Goal: Transaction & Acquisition: Purchase product/service

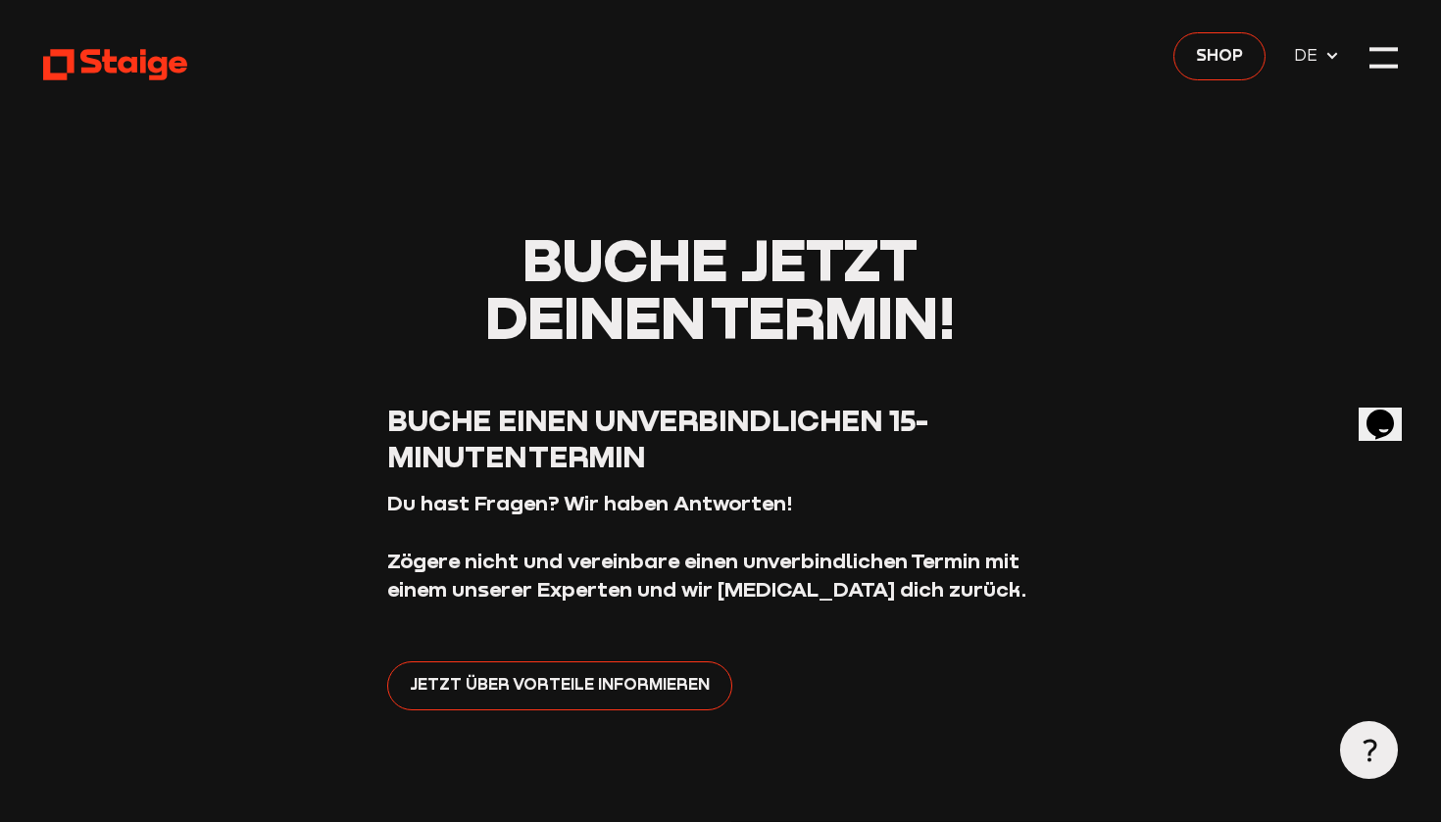
click at [1307, 51] on span "DE" at bounding box center [1309, 54] width 30 height 25
click at [1334, 58] on icon at bounding box center [1332, 56] width 16 height 16
click at [1307, 57] on span "DE" at bounding box center [1309, 54] width 30 height 25
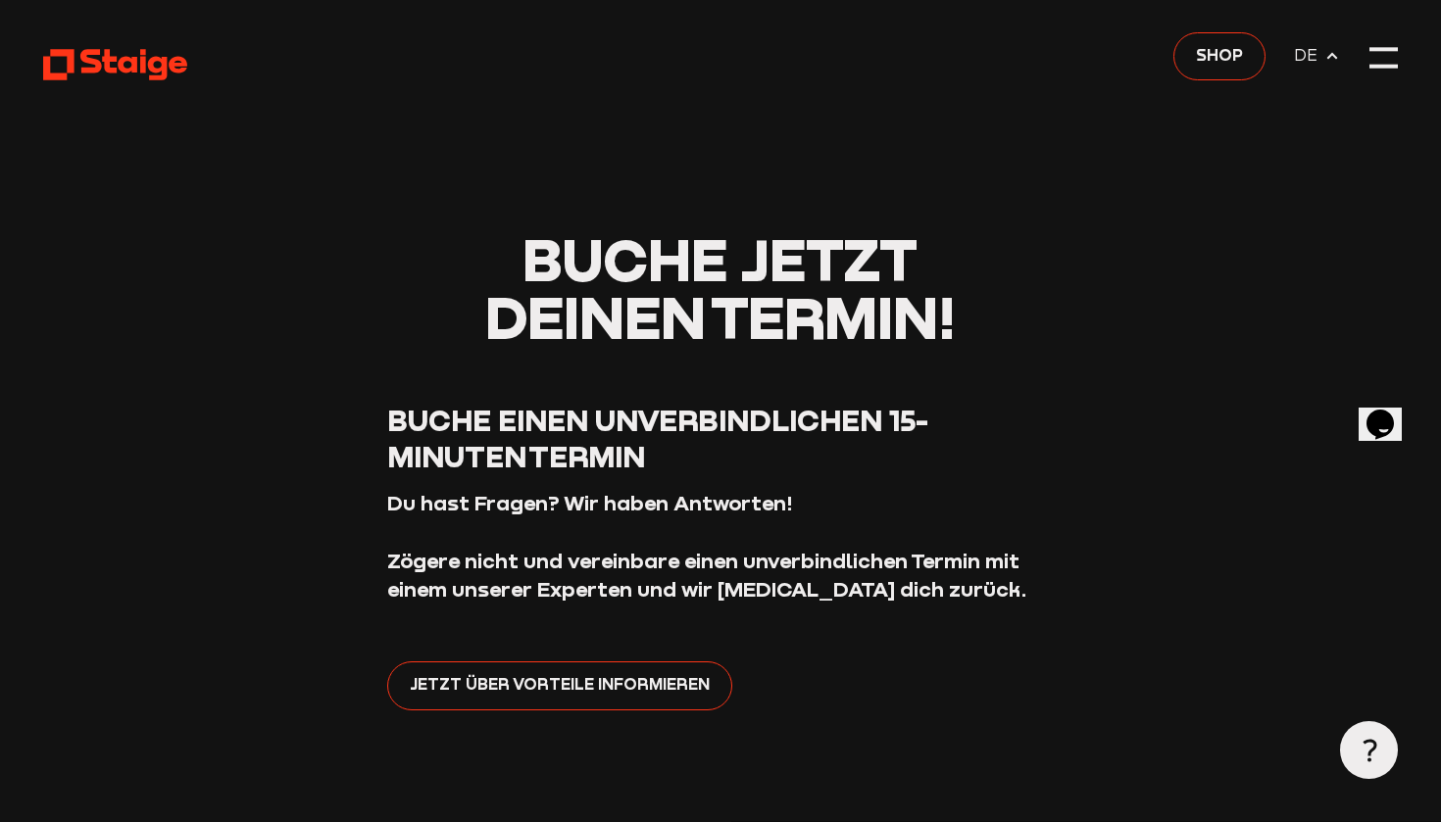
click at [1307, 57] on span "DE" at bounding box center [1309, 54] width 30 height 25
click at [1382, 61] on div at bounding box center [1383, 57] width 28 height 28
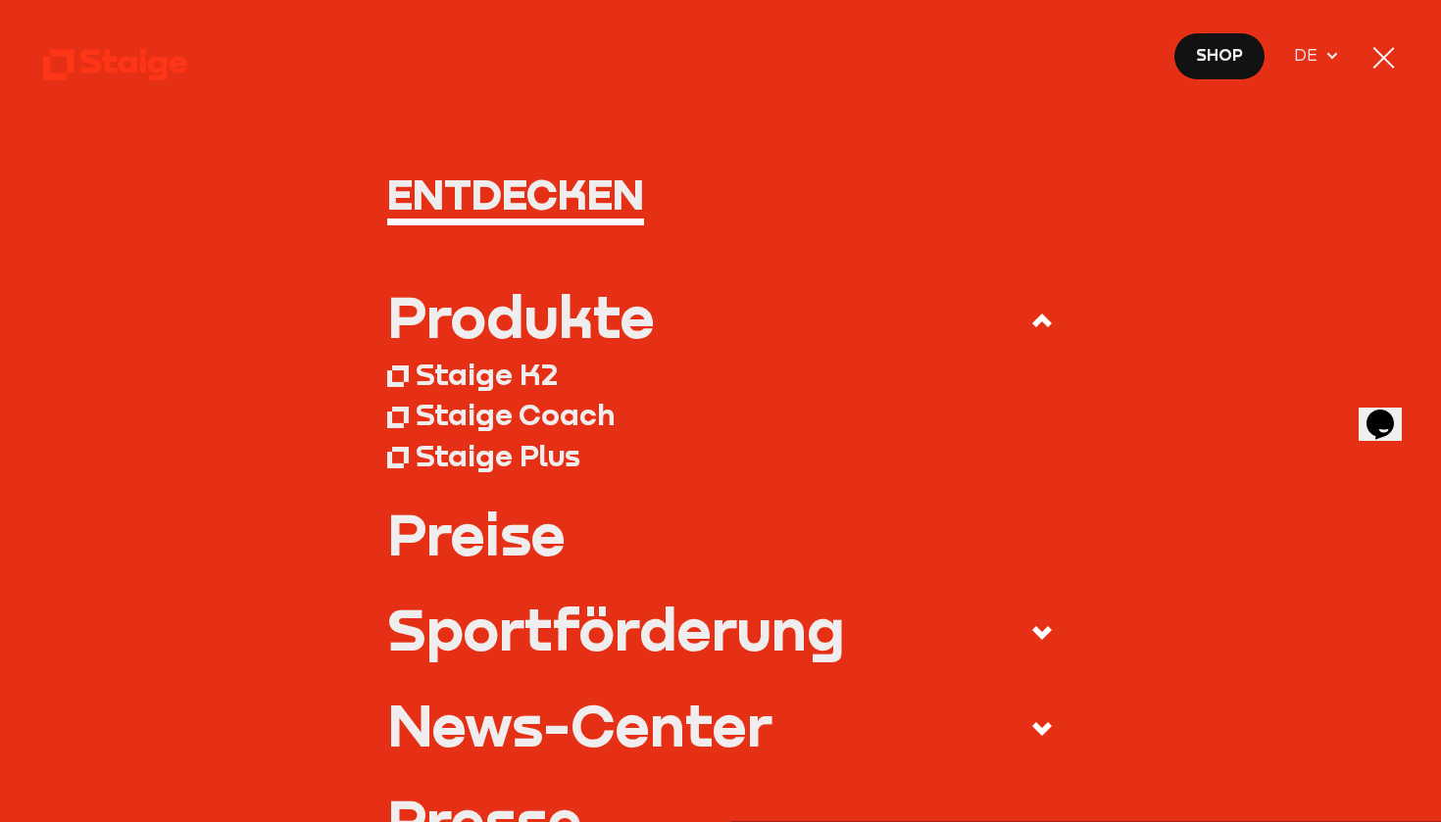
click at [1319, 49] on span "DE" at bounding box center [1309, 54] width 30 height 25
click at [1339, 51] on icon at bounding box center [1332, 56] width 16 height 16
click at [1262, 602] on div "Produkte Staige K2 Staige Coach Staige Plus Preise News-Center" at bounding box center [720, 777] width 1355 height 980
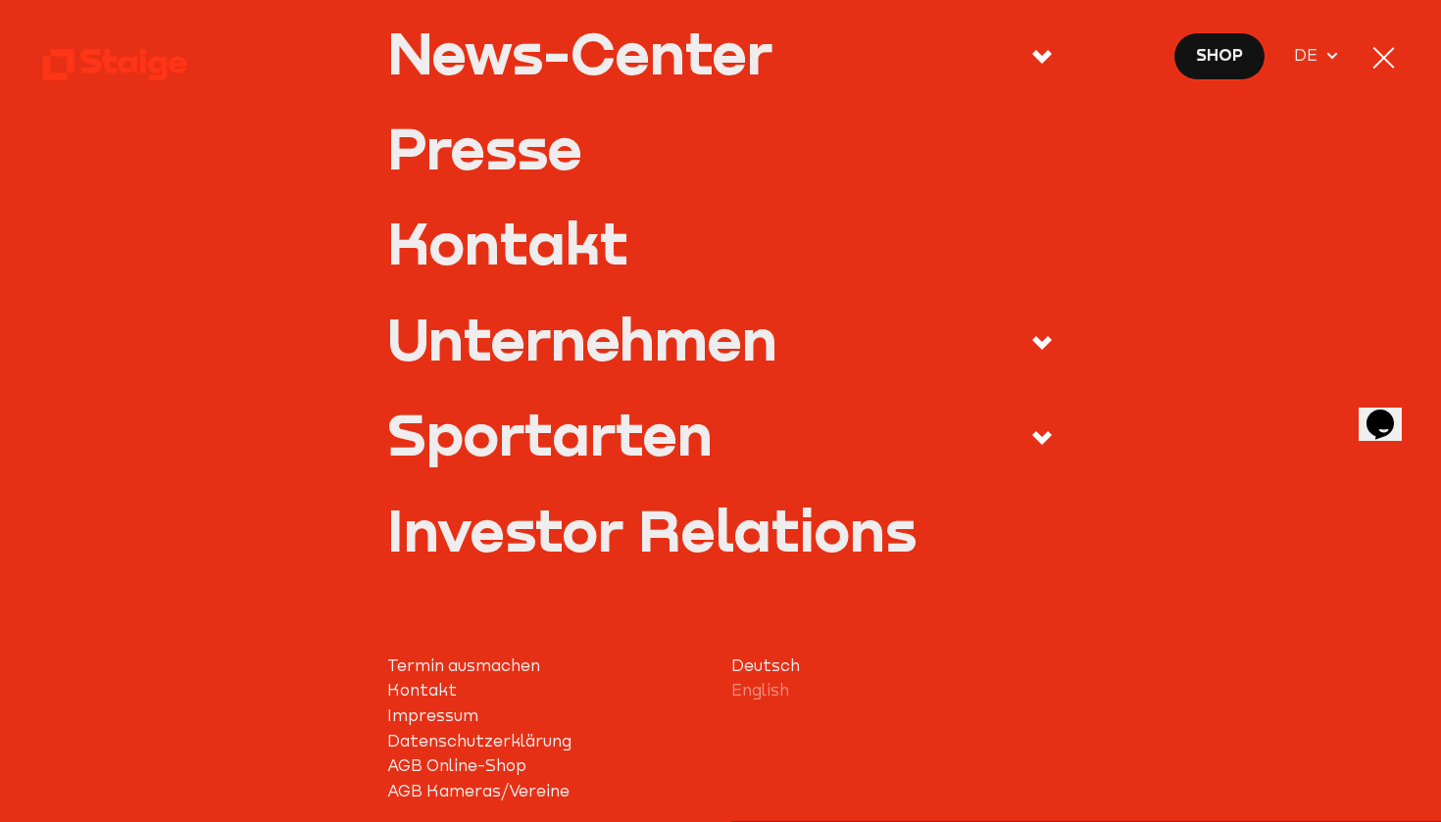
scroll to position [702, 0]
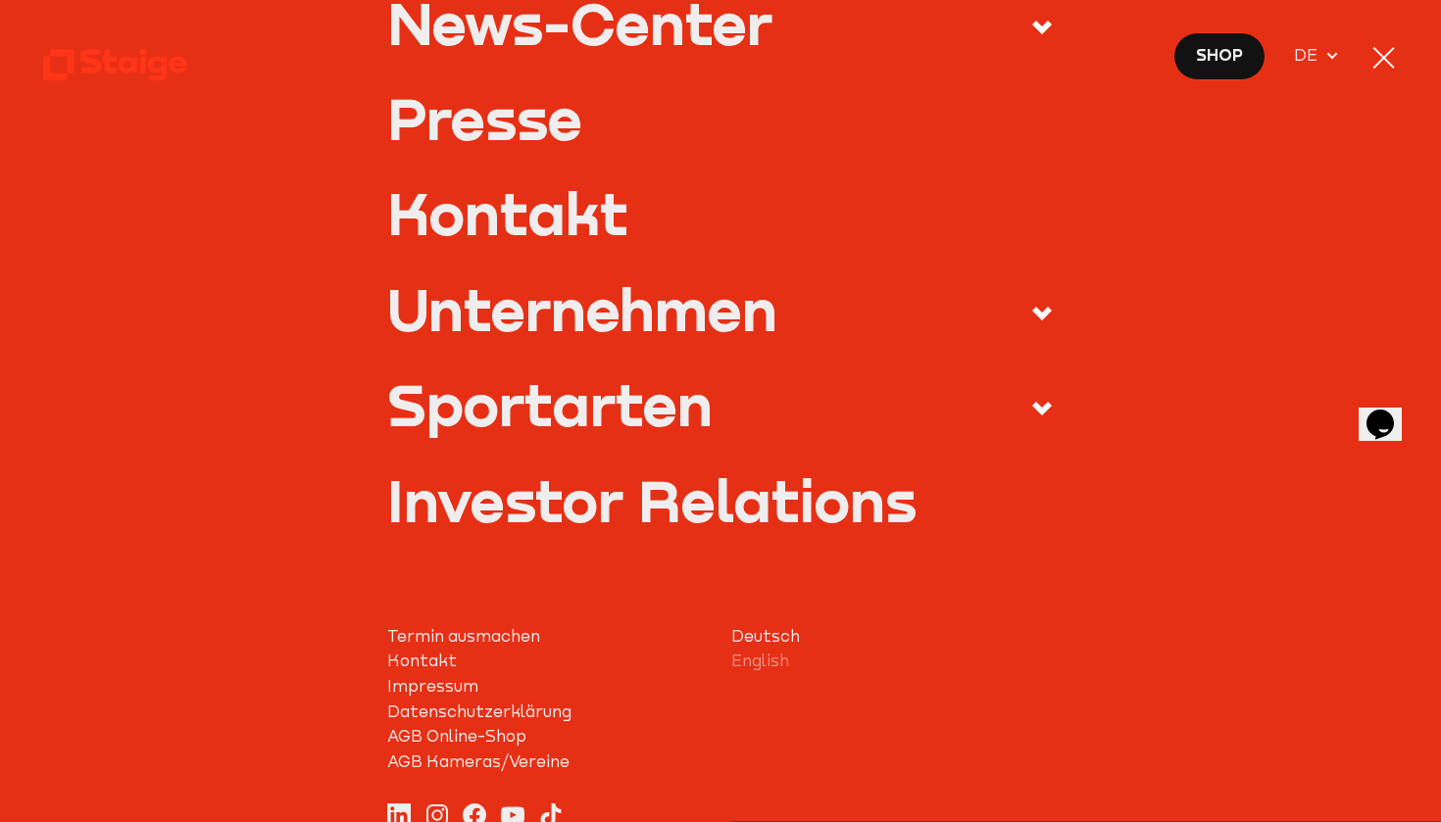
click at [1043, 397] on icon at bounding box center [1042, 409] width 24 height 24
click at [0, 0] on input "Sportarten" at bounding box center [0, 0] width 0 height 0
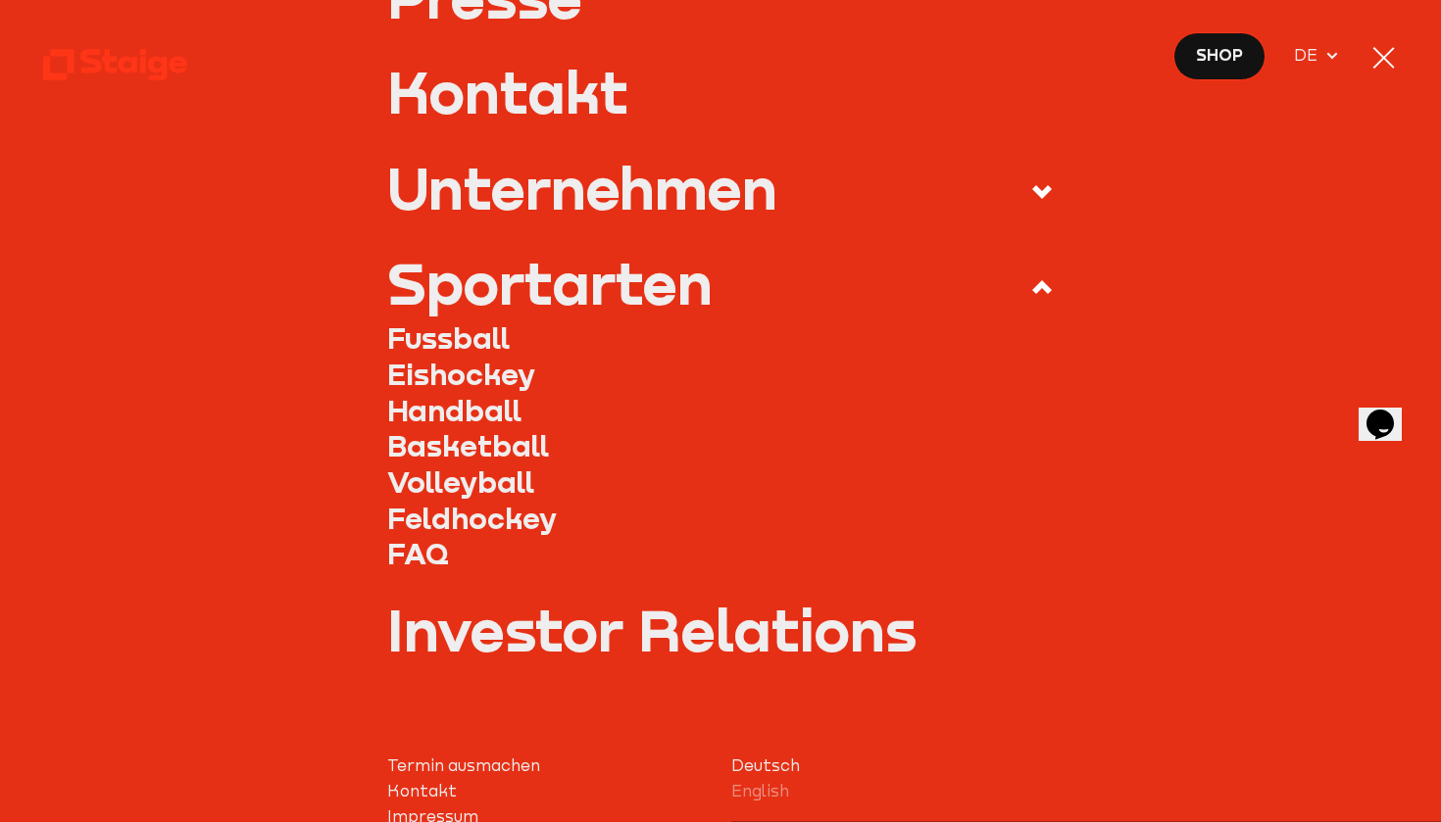
click at [486, 331] on link "Fussball" at bounding box center [720, 339] width 667 height 36
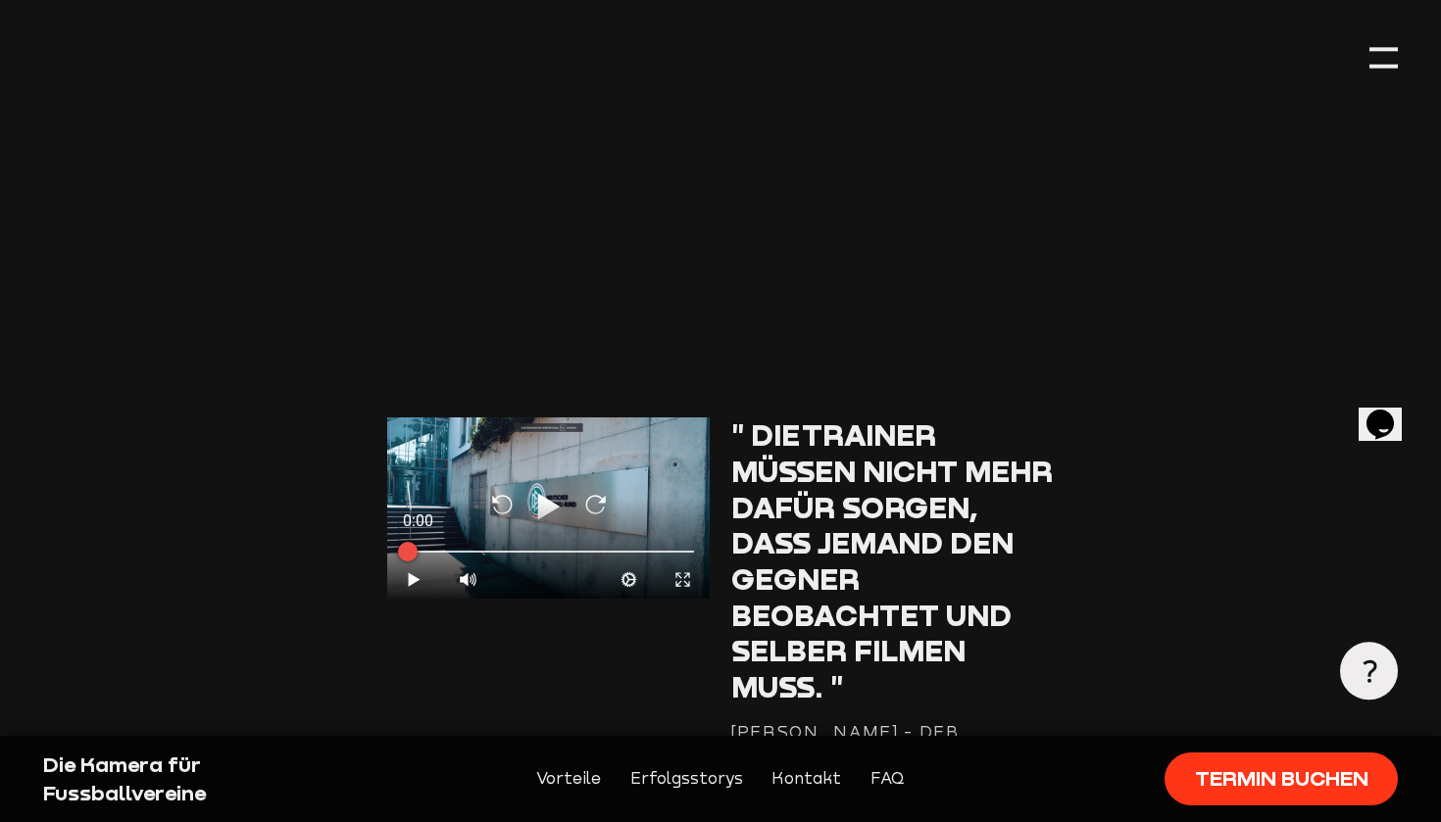
scroll to position [2987, 0]
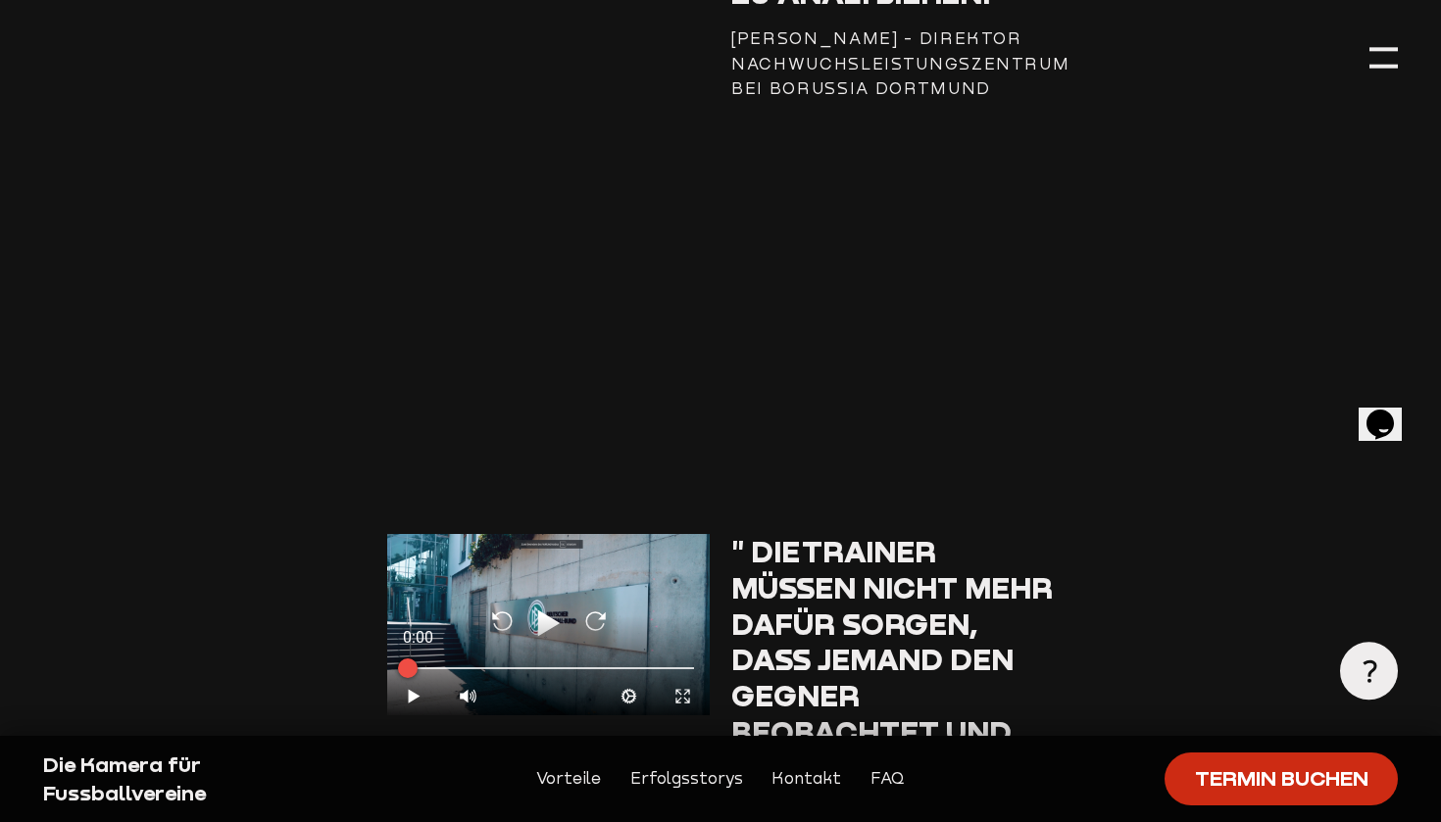
click at [1211, 797] on link "Termin buchen" at bounding box center [1281, 779] width 233 height 52
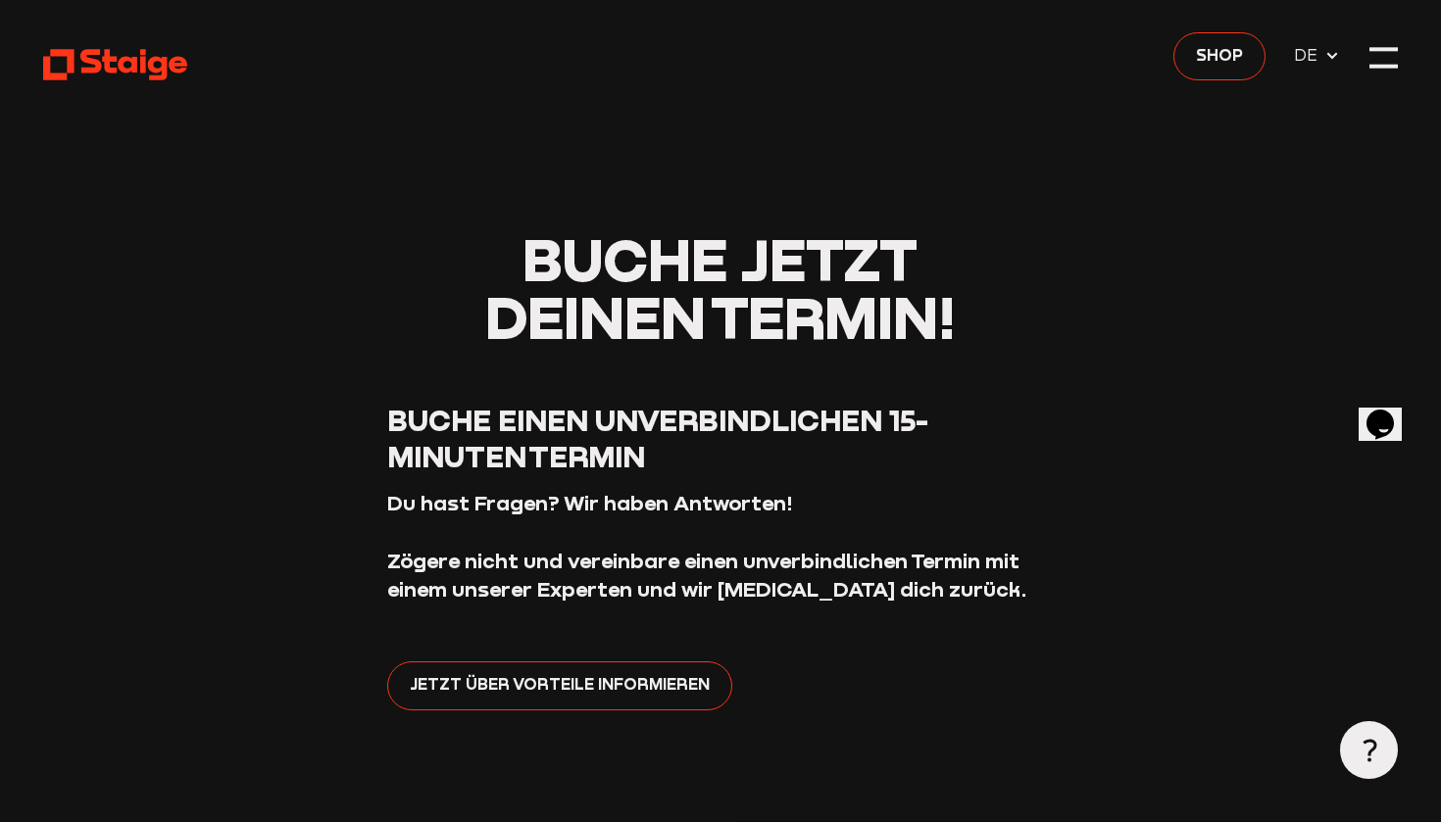
click at [1312, 60] on span "DE" at bounding box center [1309, 54] width 30 height 25
click at [1343, 58] on header "Buche jetzt deinen Termin! Buche einen unverbindlichen 15-Minuten Termin Du has…" at bounding box center [720, 836] width 1355 height 1673
click at [1337, 58] on use at bounding box center [1332, 56] width 11 height 7
drag, startPoint x: 1337, startPoint y: 58, endPoint x: 1347, endPoint y: 56, distance: 10.0
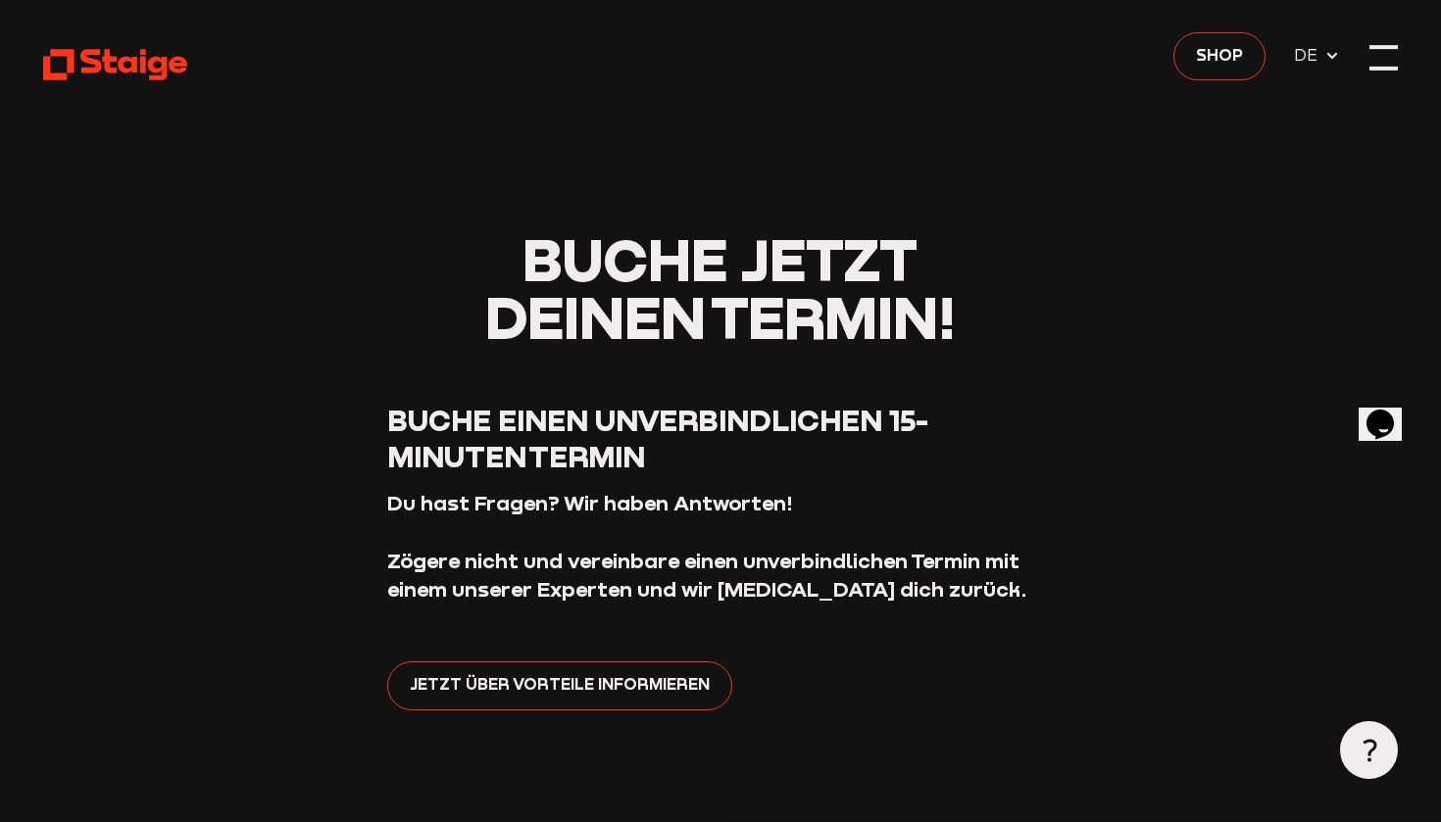
click at [1394, 60] on div at bounding box center [1383, 57] width 28 height 28
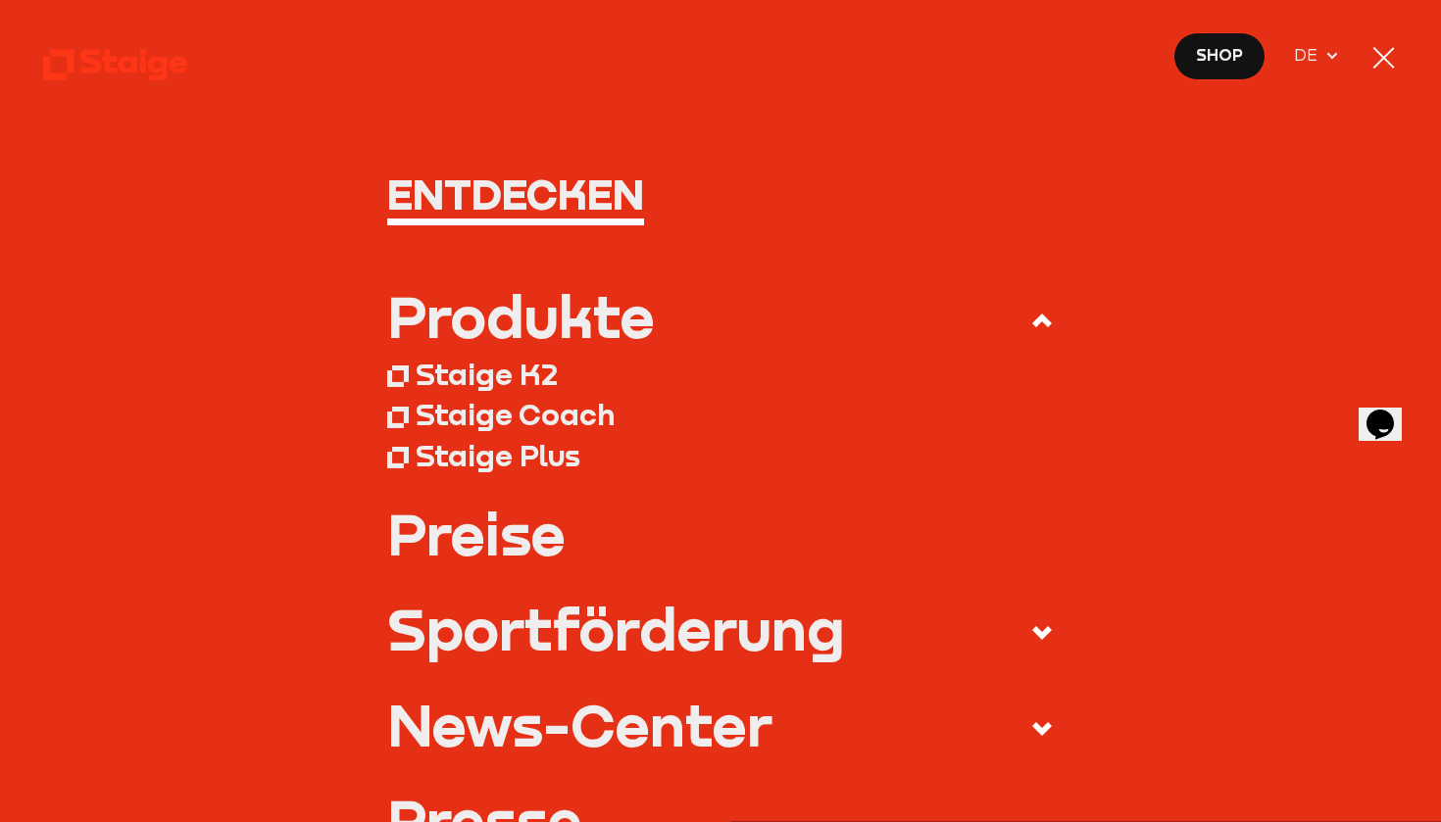
click at [536, 379] on div "Staige K2" at bounding box center [487, 375] width 142 height 36
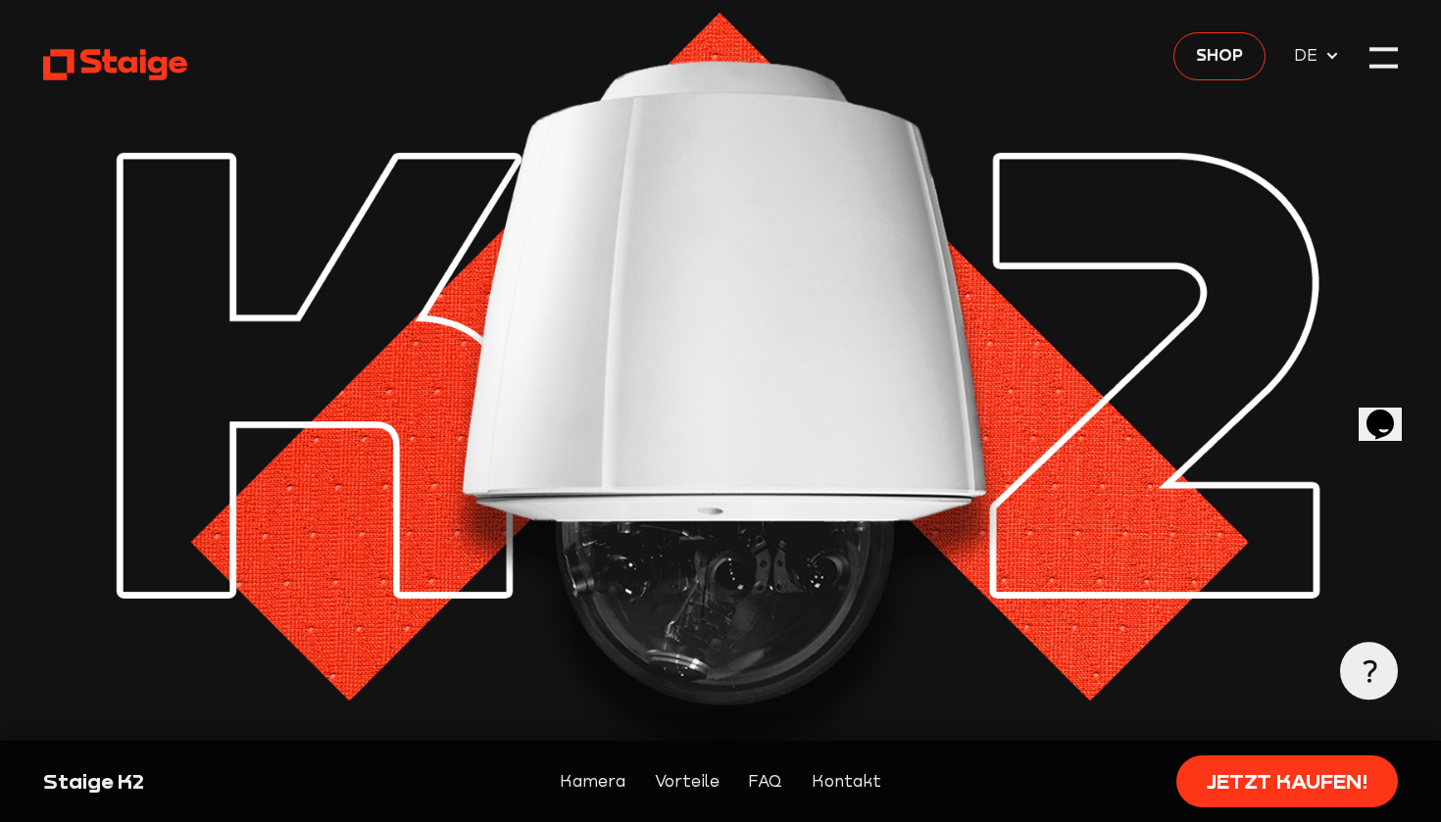
click at [1313, 58] on span "DE" at bounding box center [1309, 54] width 30 height 25
click at [1308, 92] on span "EN" at bounding box center [1309, 85] width 31 height 25
click at [1386, 48] on div at bounding box center [1383, 47] width 28 height 4
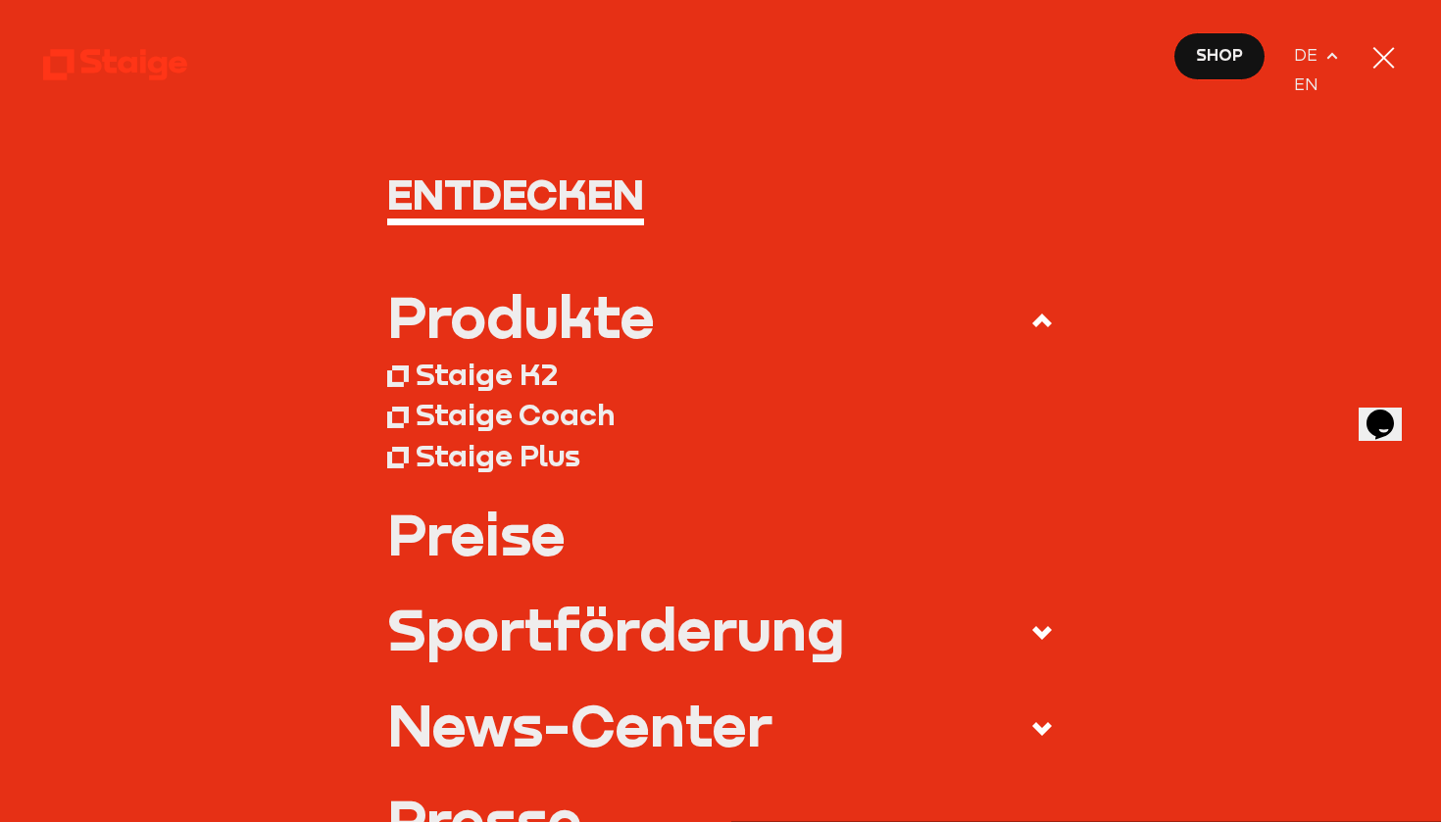
click at [1388, 48] on div at bounding box center [1383, 58] width 22 height 22
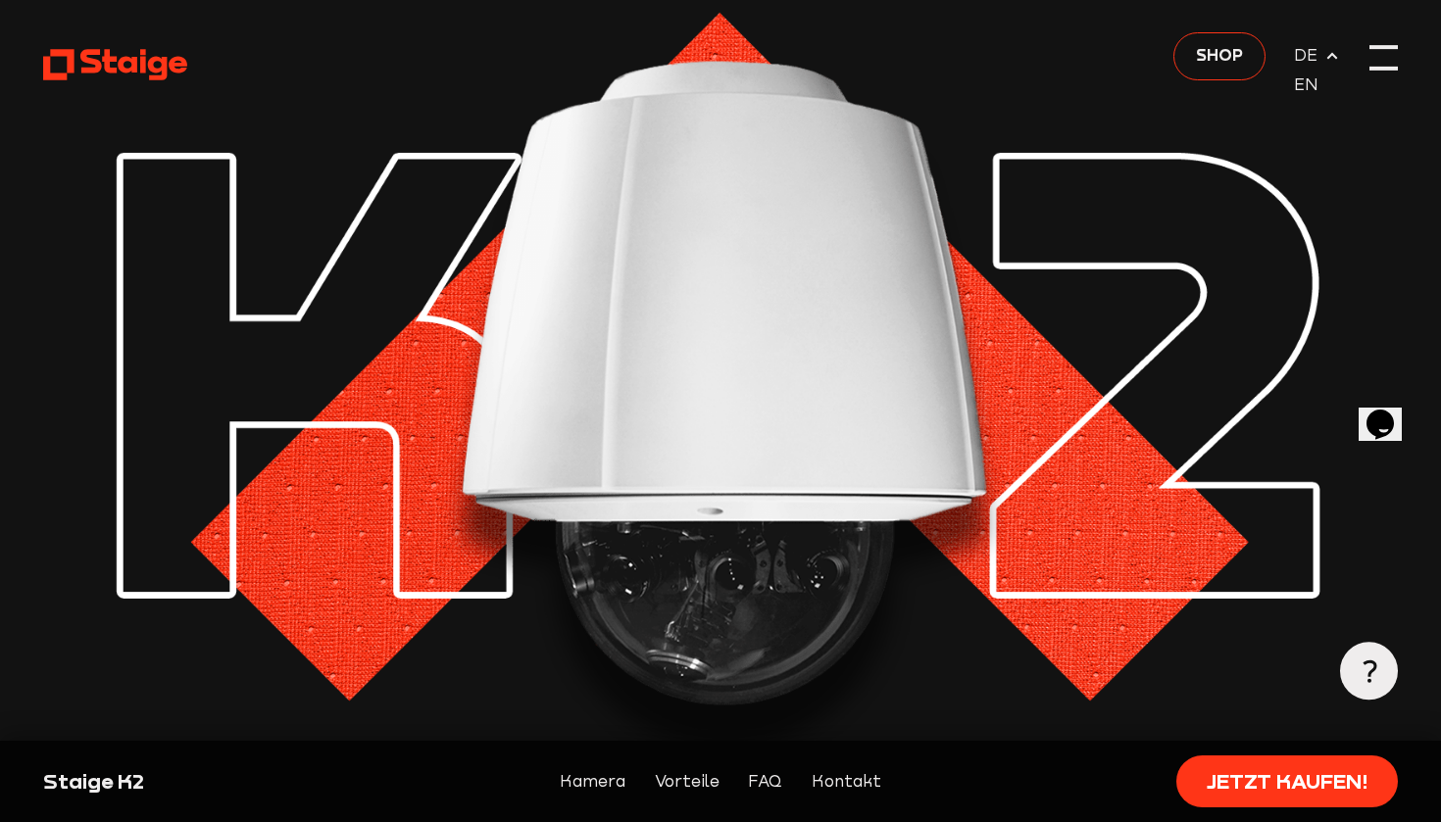
click at [1388, 48] on div at bounding box center [1383, 47] width 28 height 4
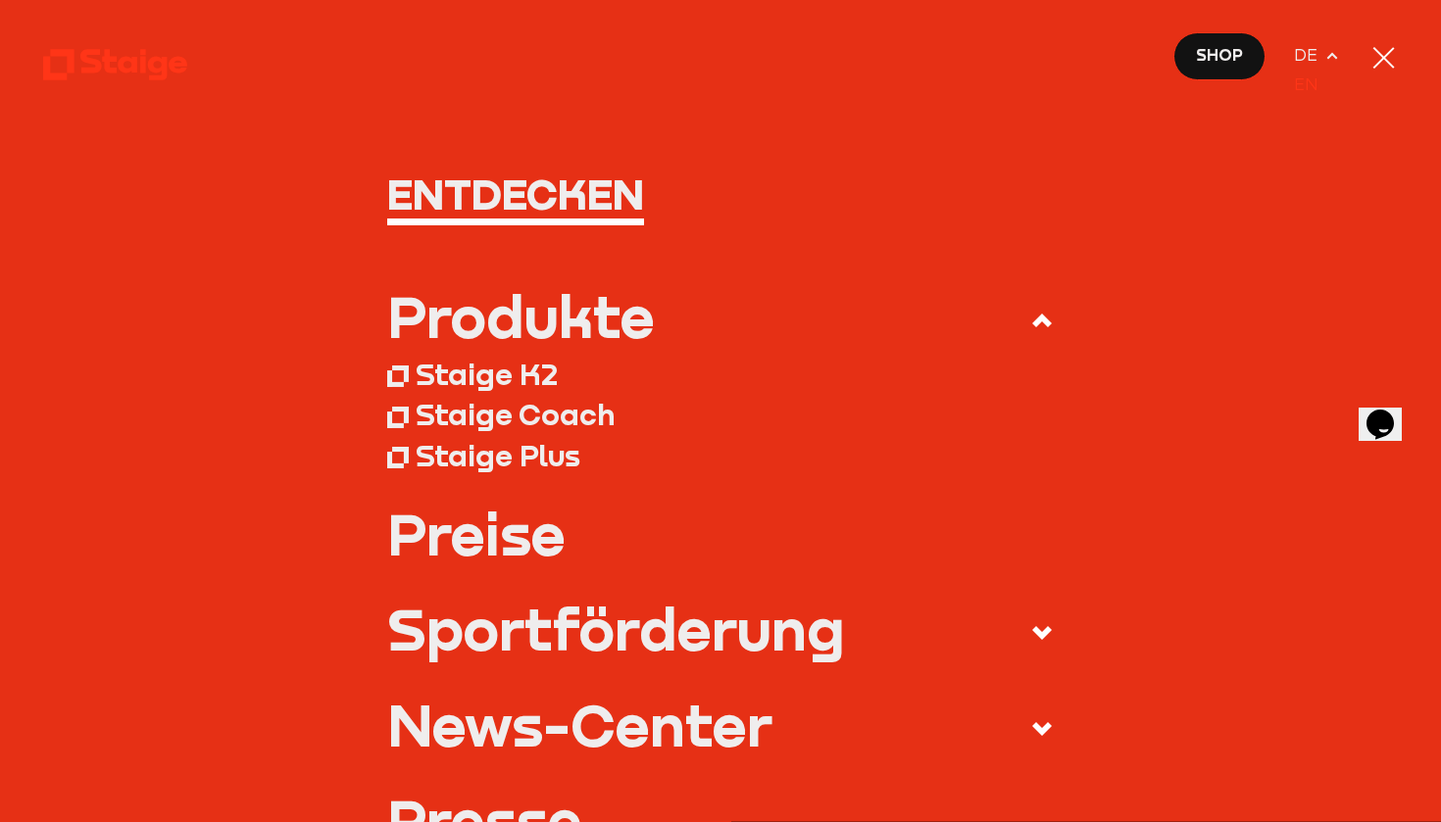
click at [1315, 74] on span "EN" at bounding box center [1309, 85] width 31 height 25
click at [1306, 89] on span "EN" at bounding box center [1309, 85] width 31 height 25
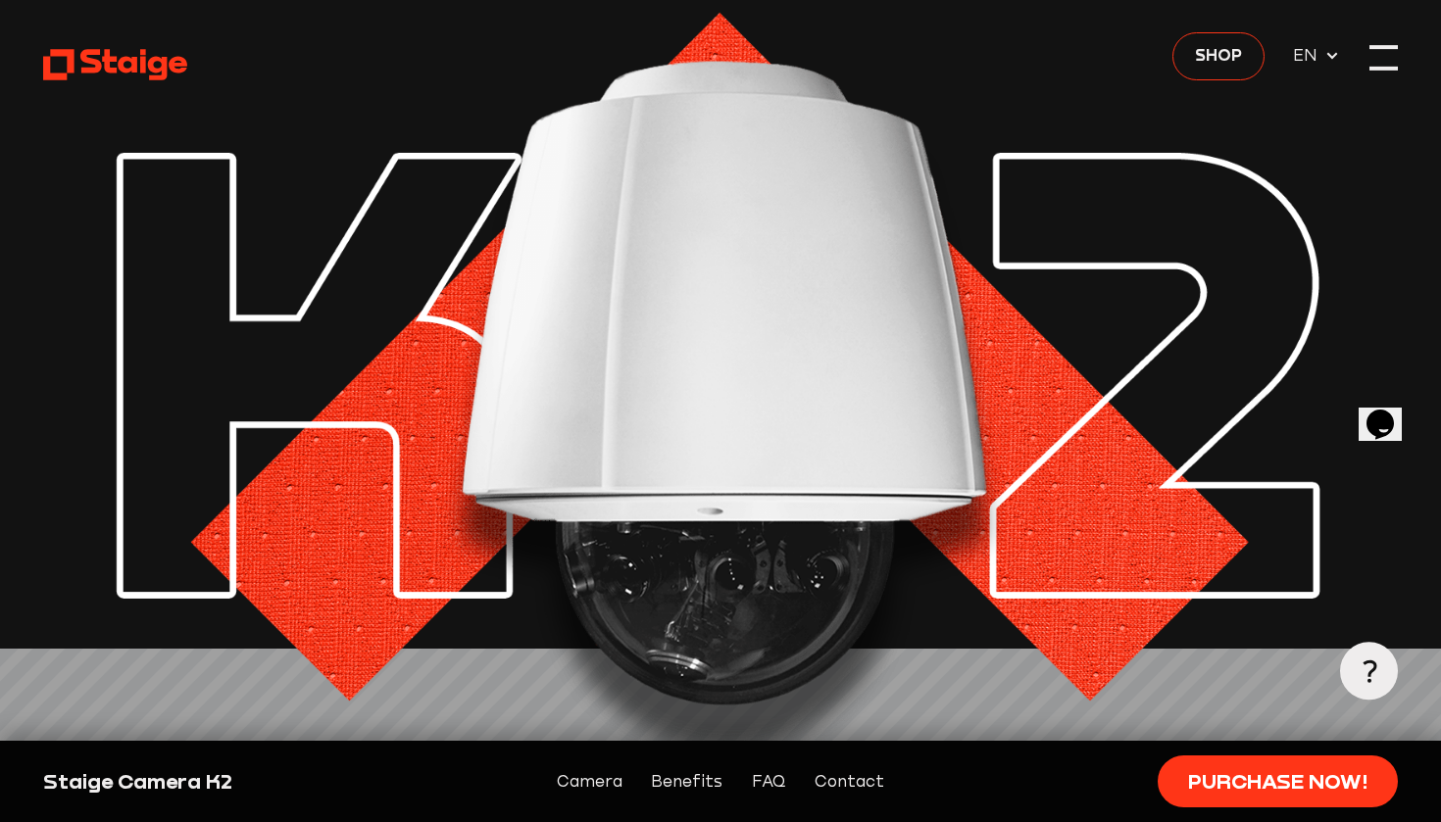
click at [1379, 65] on div at bounding box center [1383, 57] width 28 height 28
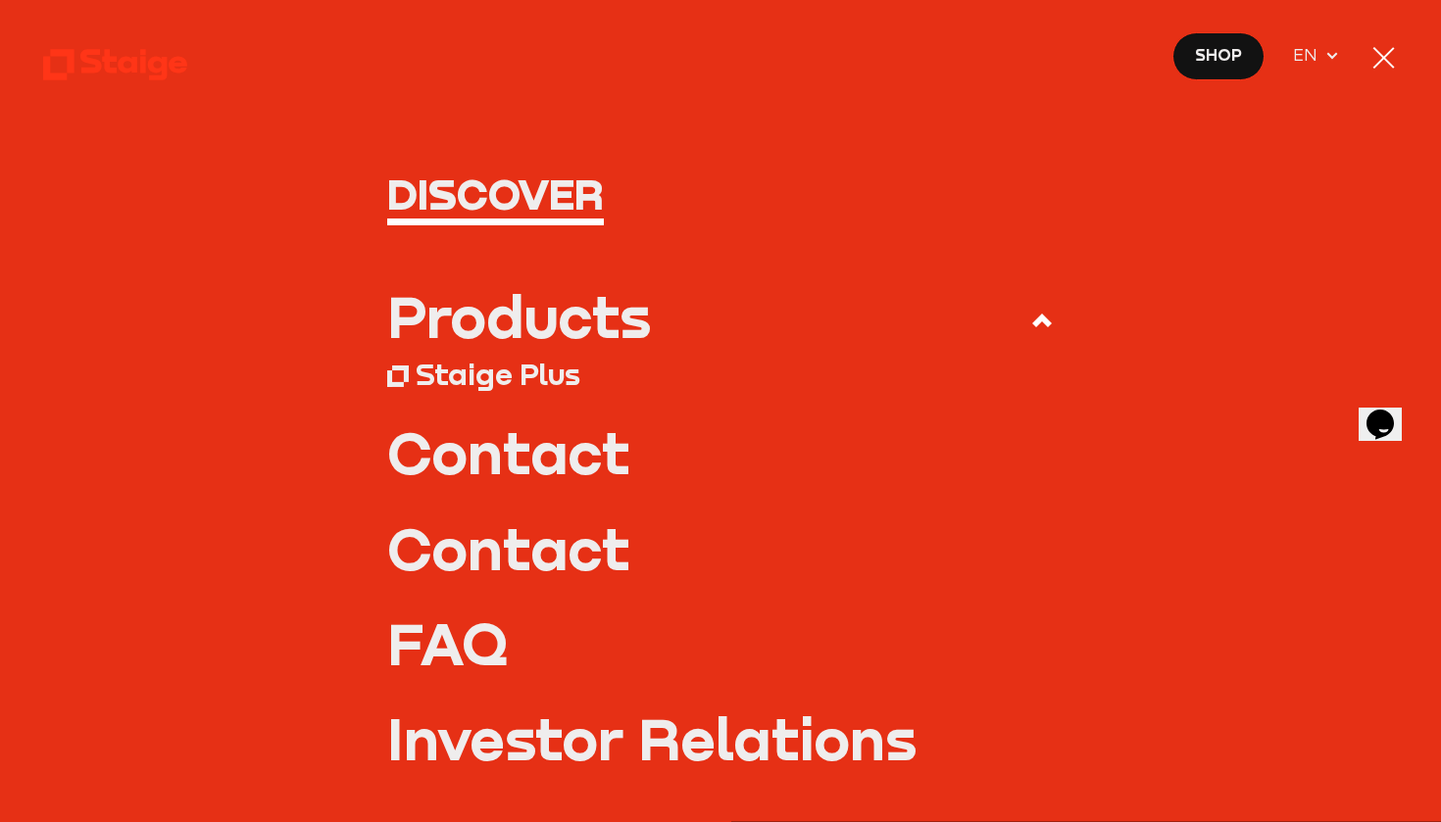
click at [1142, 470] on div "Products Staige Plus Contact Contact FAQ" at bounding box center [720, 546] width 1355 height 518
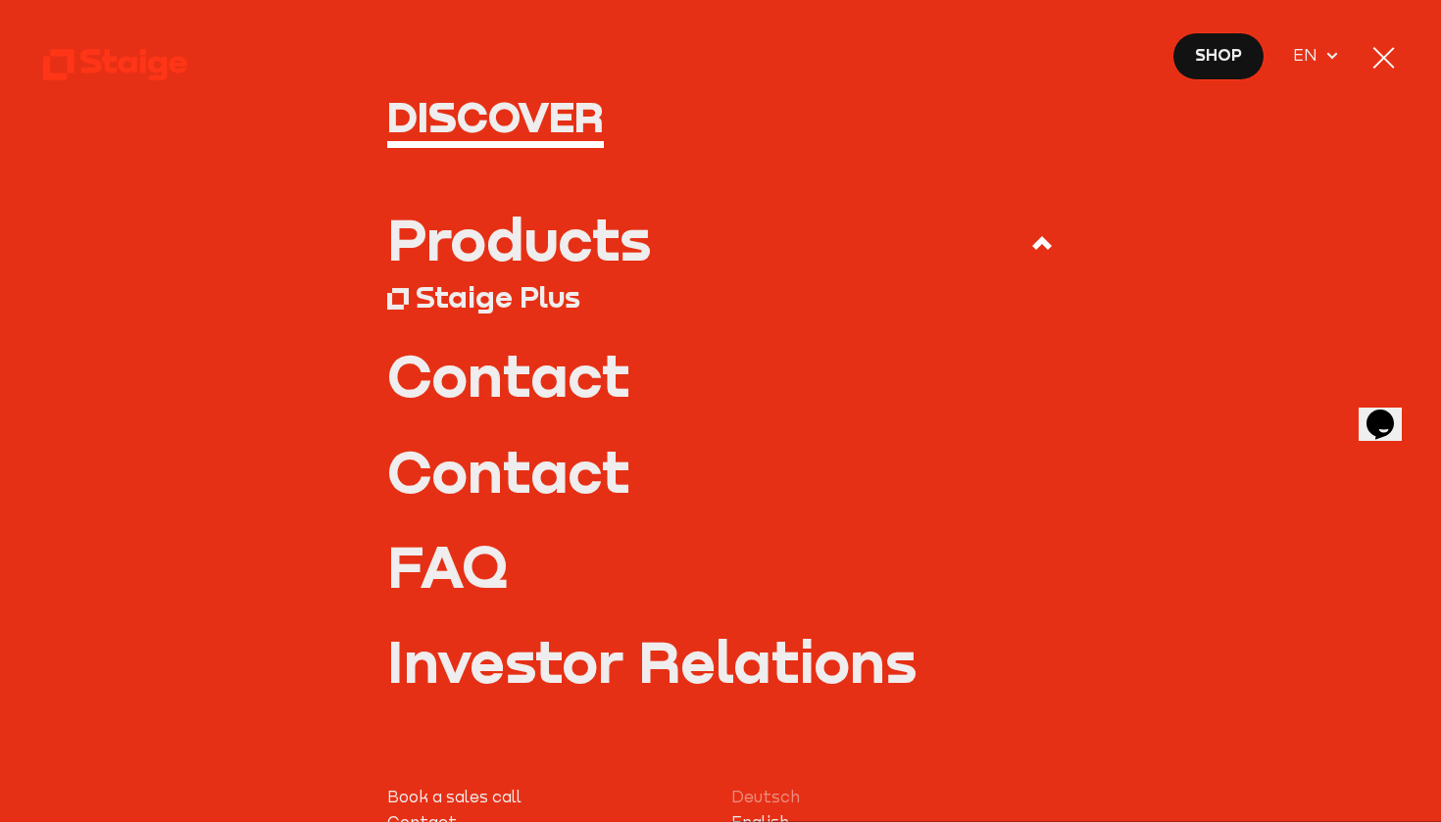
scroll to position [90, 0]
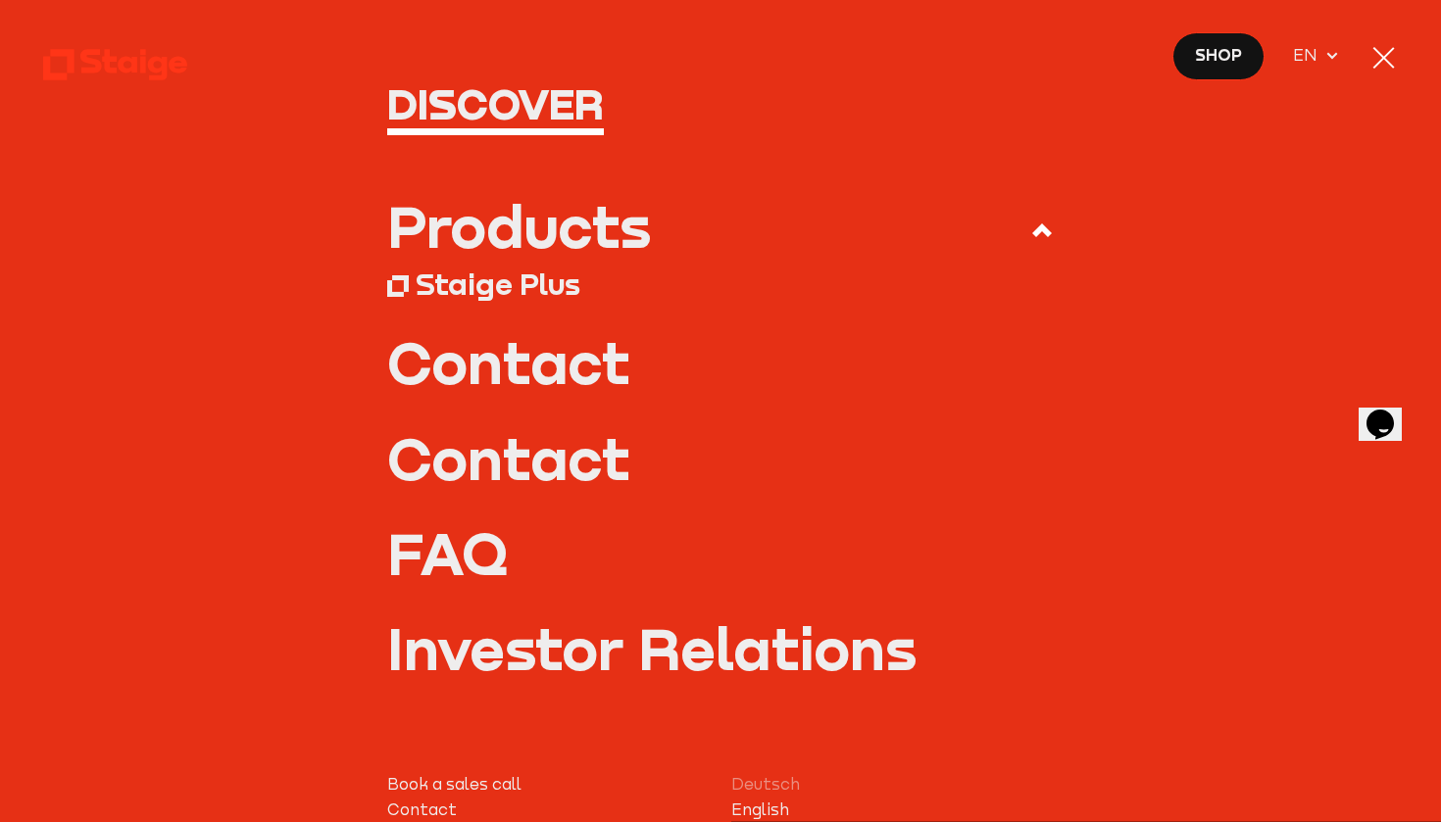
click at [1044, 233] on icon at bounding box center [1042, 231] width 24 height 24
click at [0, 0] on input "Products" at bounding box center [0, 0] width 0 height 0
click at [543, 280] on div "Staige Plus" at bounding box center [498, 285] width 165 height 36
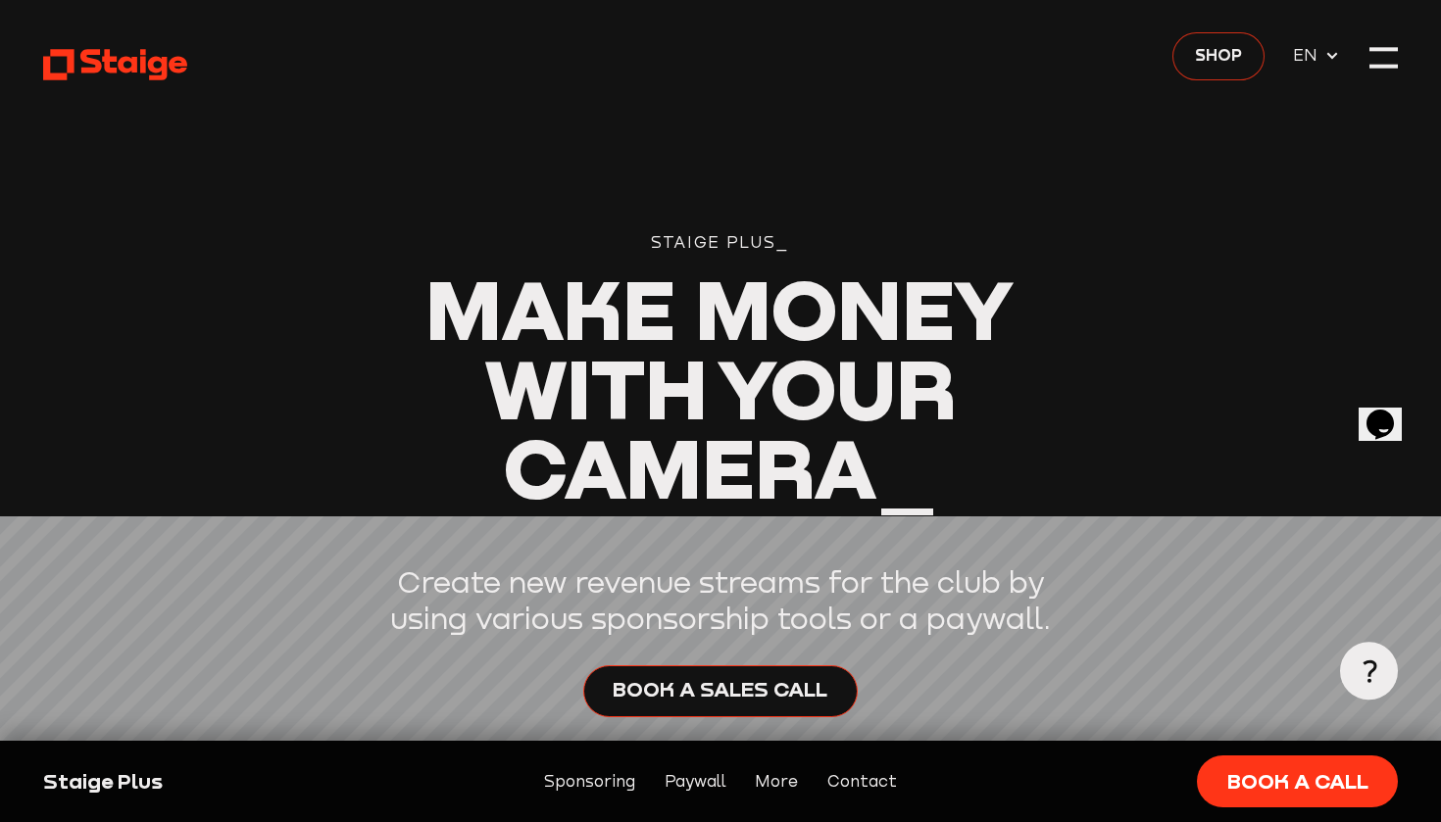
click at [1216, 65] on span "Shop" at bounding box center [1218, 54] width 47 height 25
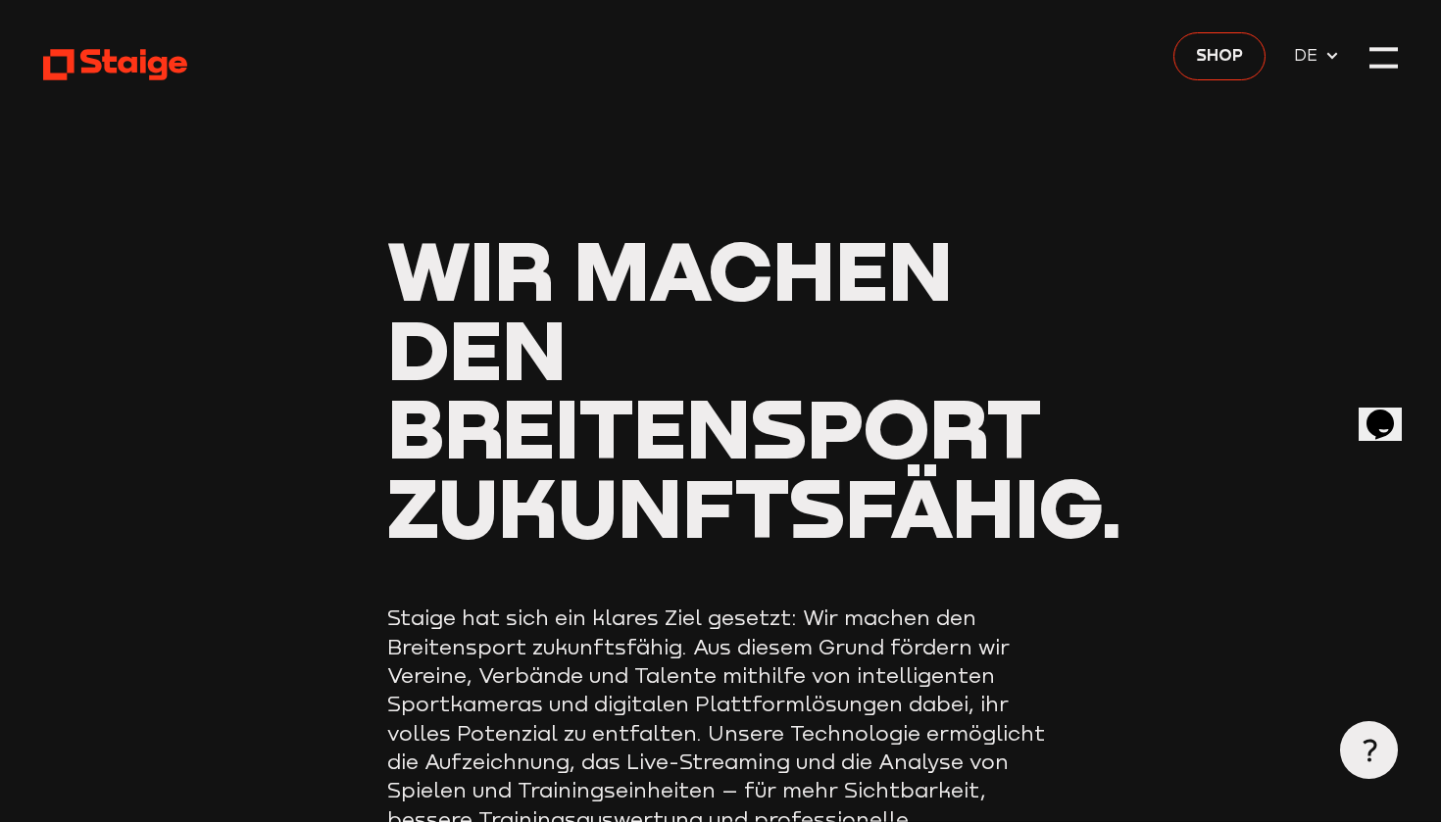
click at [1327, 62] on icon at bounding box center [1332, 56] width 16 height 16
click at [1320, 91] on span "EN" at bounding box center [1309, 85] width 31 height 25
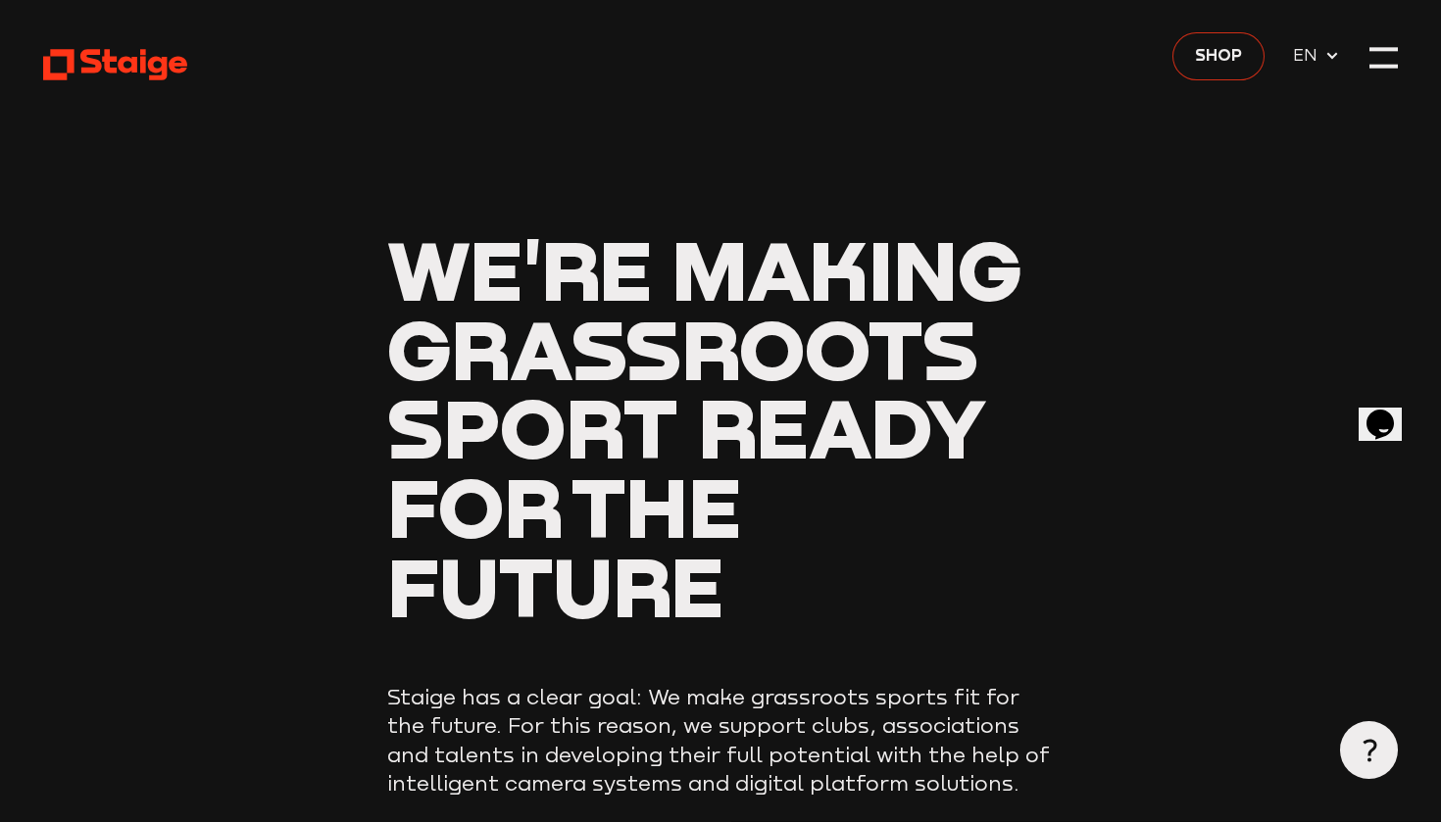
click at [1231, 58] on span "Shop" at bounding box center [1218, 54] width 47 height 25
click at [97, 65] on use at bounding box center [116, 64] width 147 height 31
click at [1378, 421] on icon "Opens Chat This icon Opens the chat window." at bounding box center [1380, 423] width 31 height 31
click at [1388, 61] on div at bounding box center [1383, 57] width 28 height 28
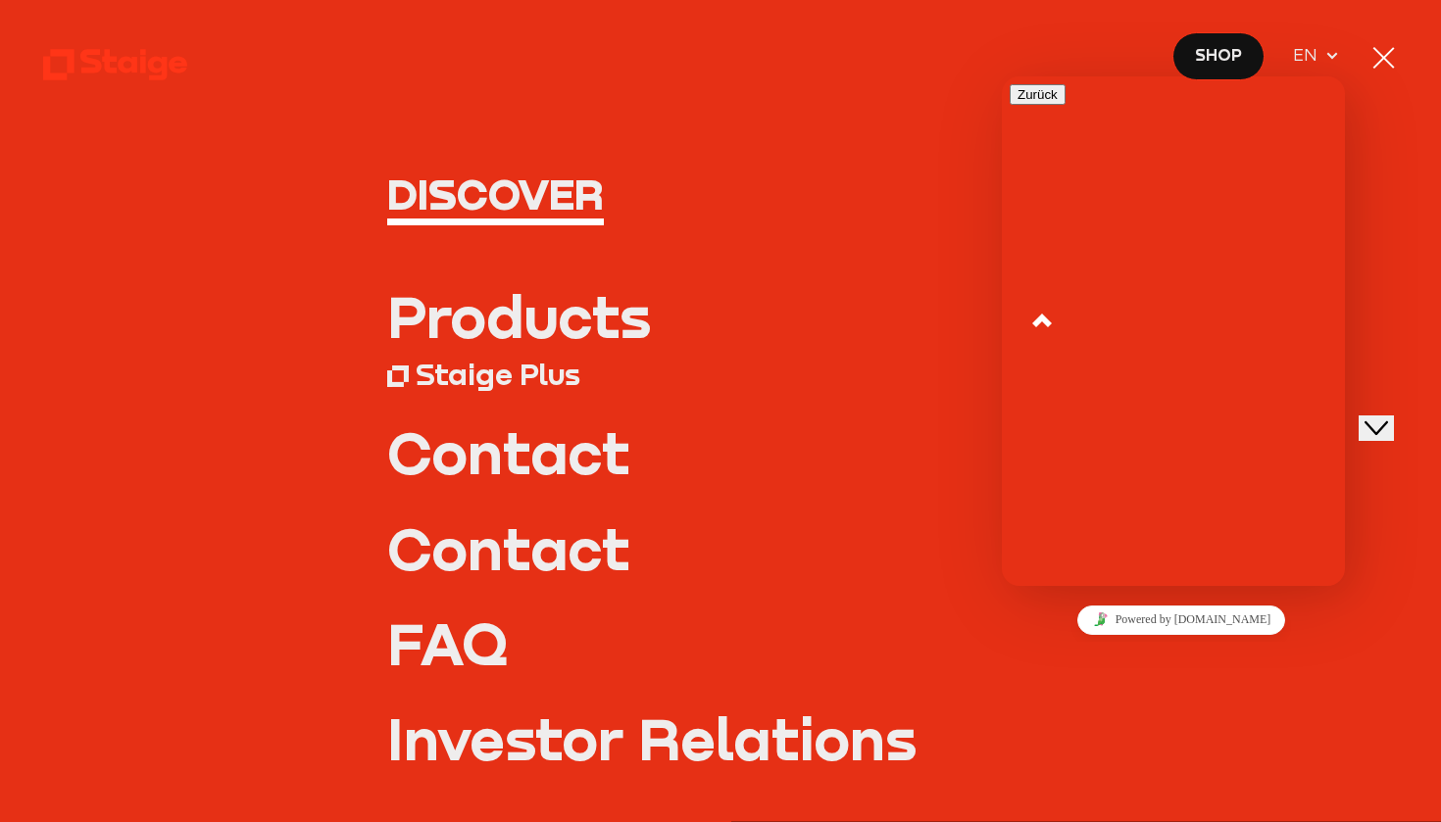
click at [578, 202] on h1 "Discover" at bounding box center [720, 194] width 667 height 43
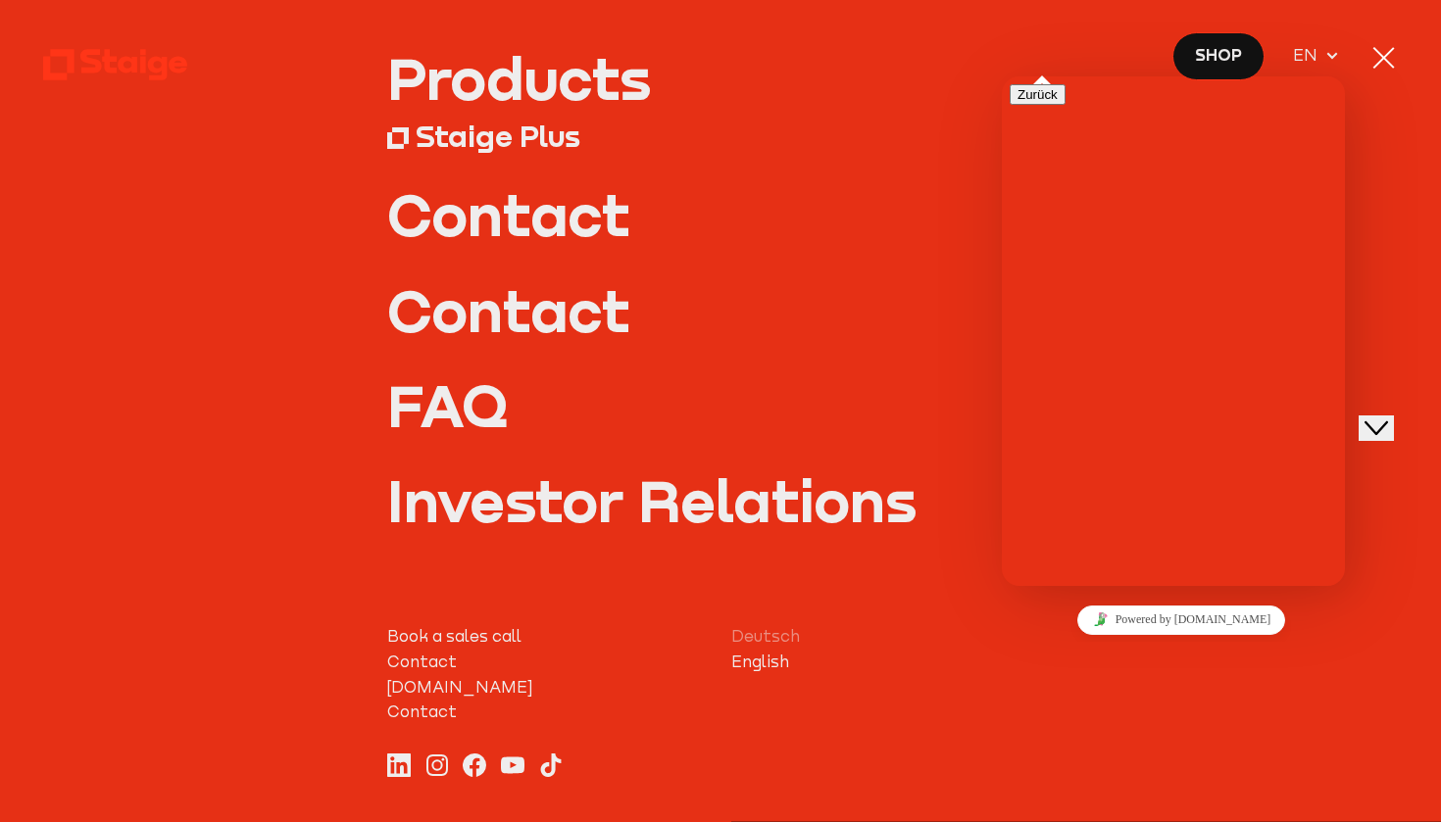
scroll to position [229, 0]
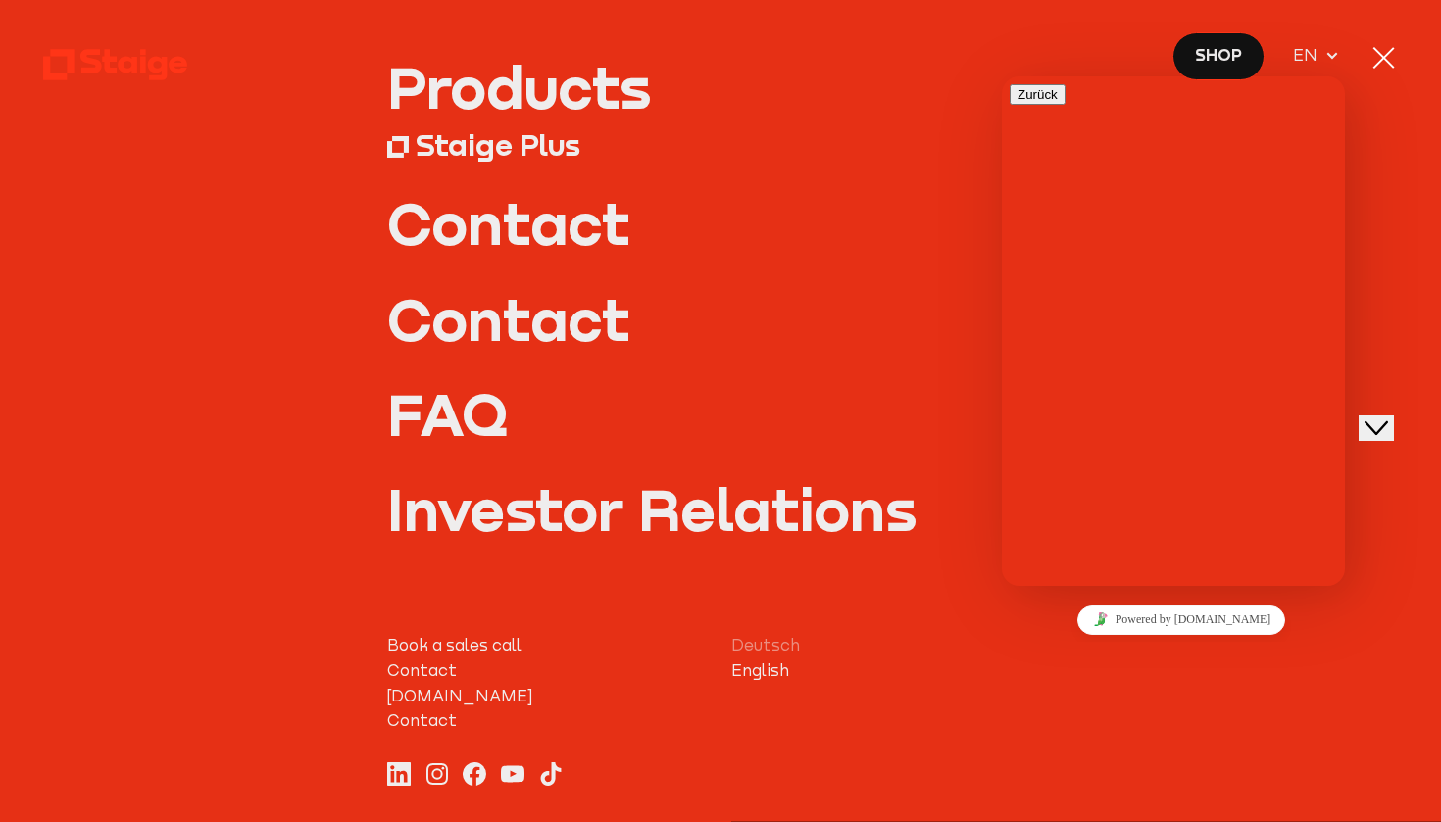
click at [420, 692] on link "Staige.tv" at bounding box center [548, 696] width 323 height 25
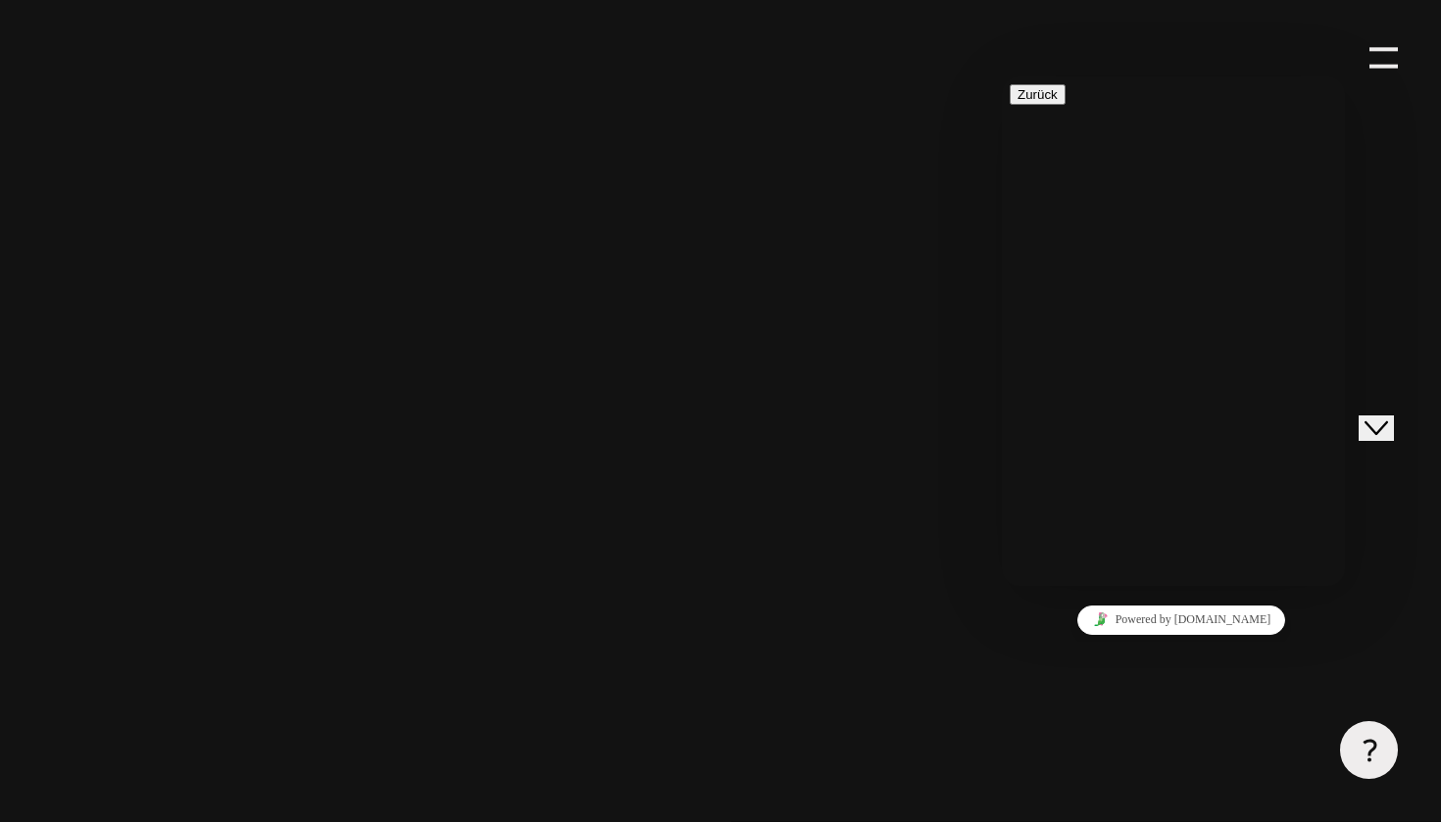
scroll to position [780, 0]
click at [1388, 419] on icon "Close Chat This icon closes the chat window." at bounding box center [1377, 428] width 24 height 24
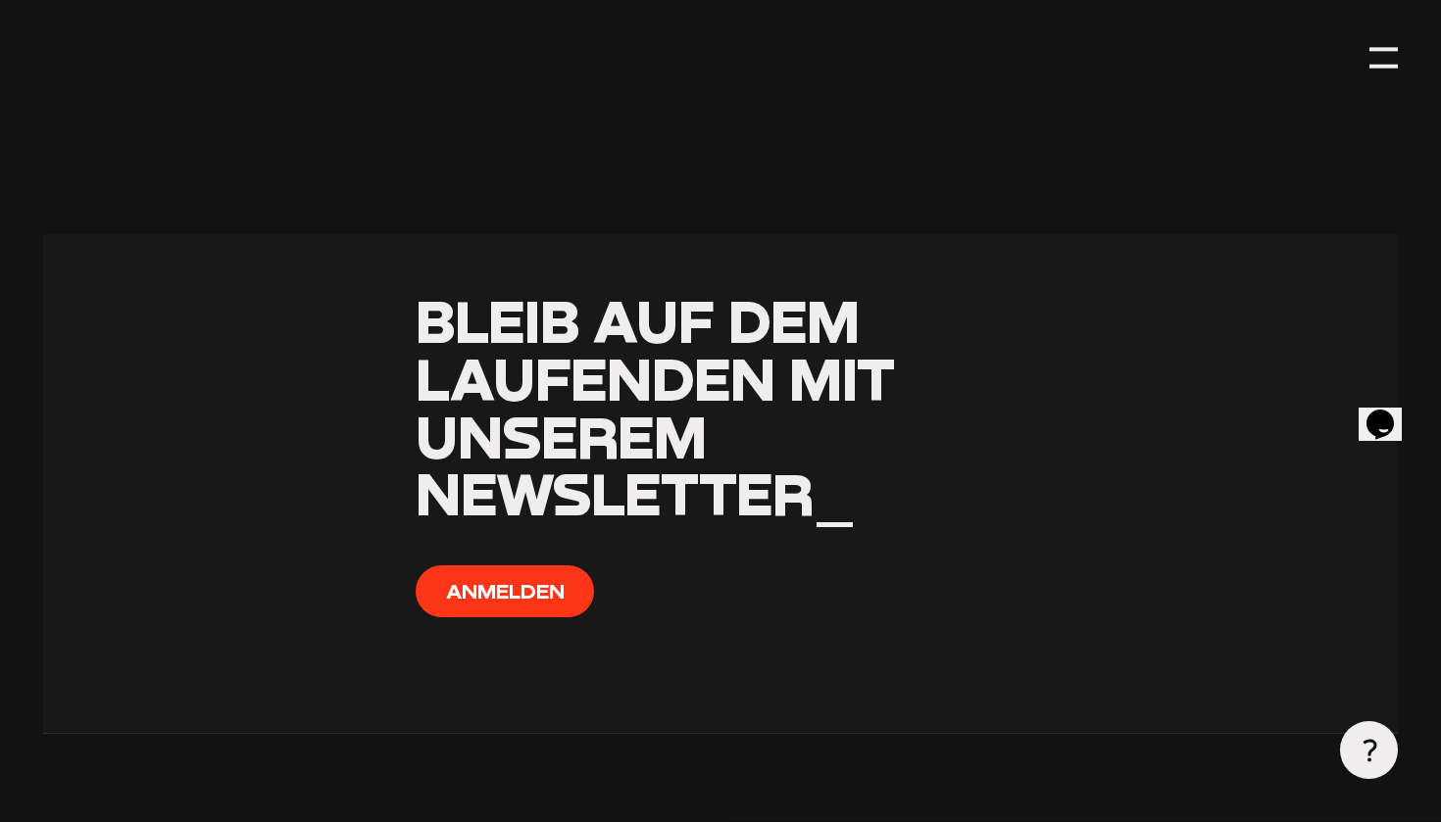
scroll to position [1434, 0]
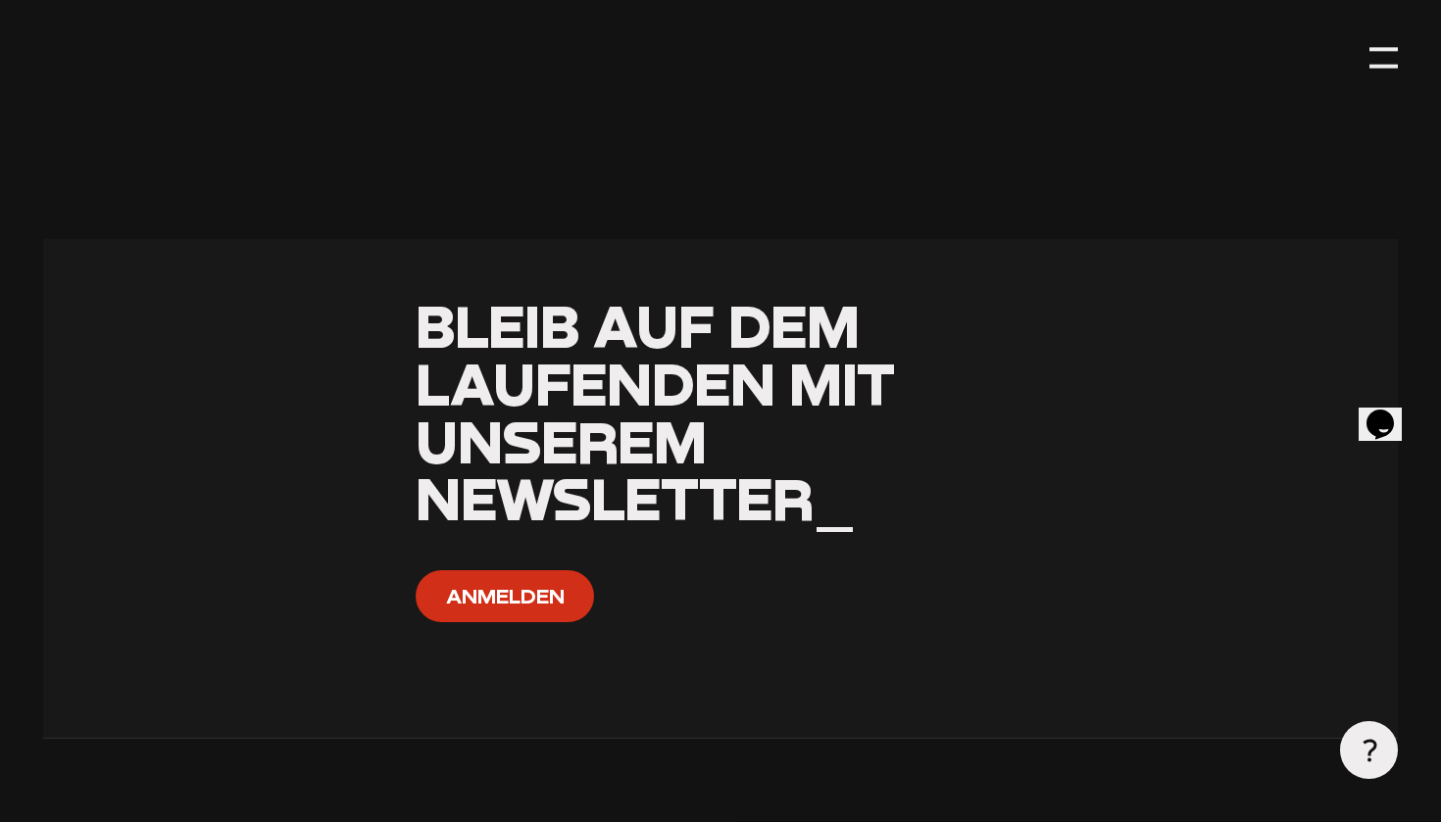
click at [477, 575] on button "Anmelden" at bounding box center [505, 597] width 178 height 52
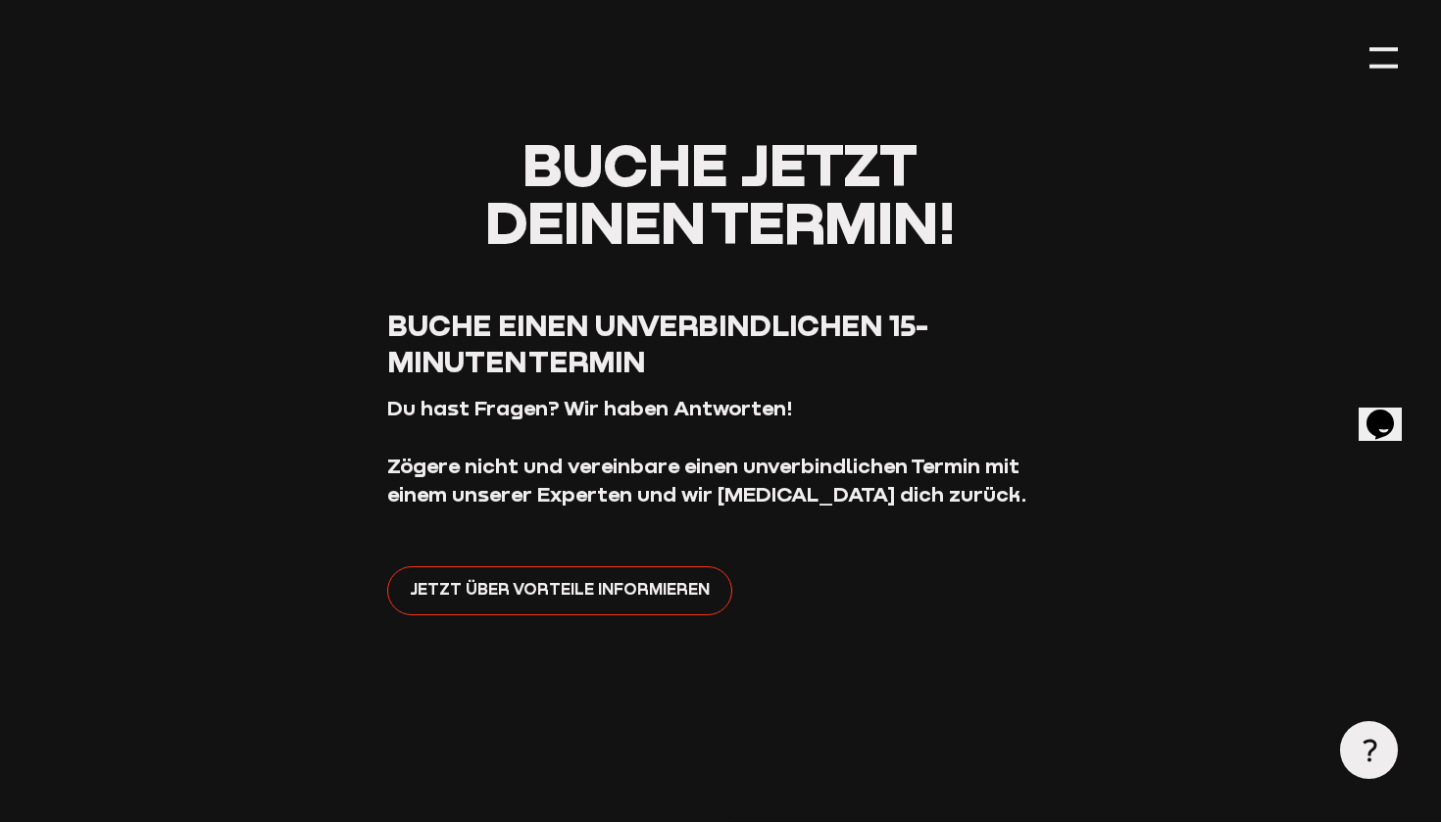
scroll to position [92, 0]
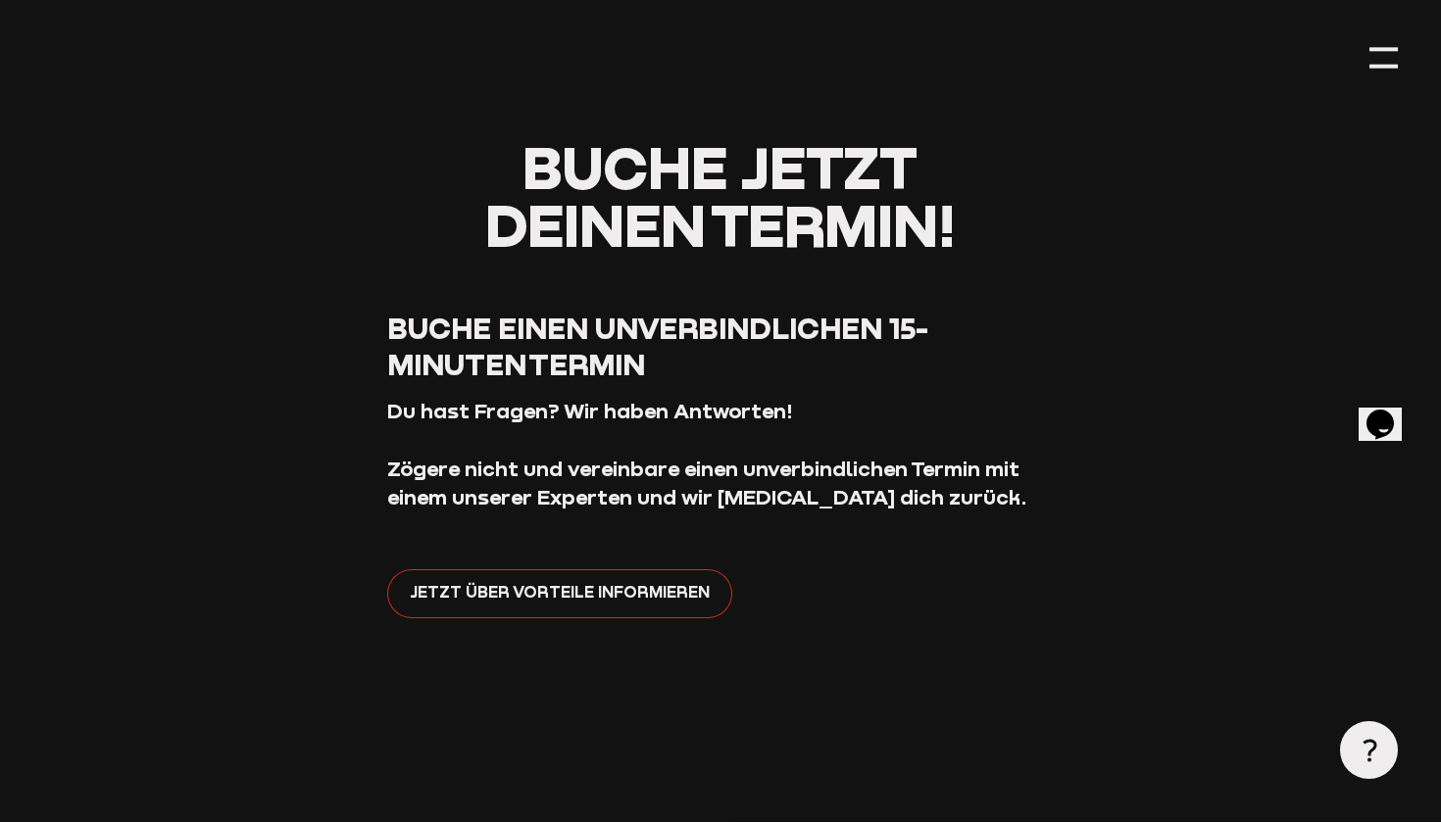
click at [601, 585] on span "Jetzt über Vorteile informieren" at bounding box center [560, 592] width 300 height 25
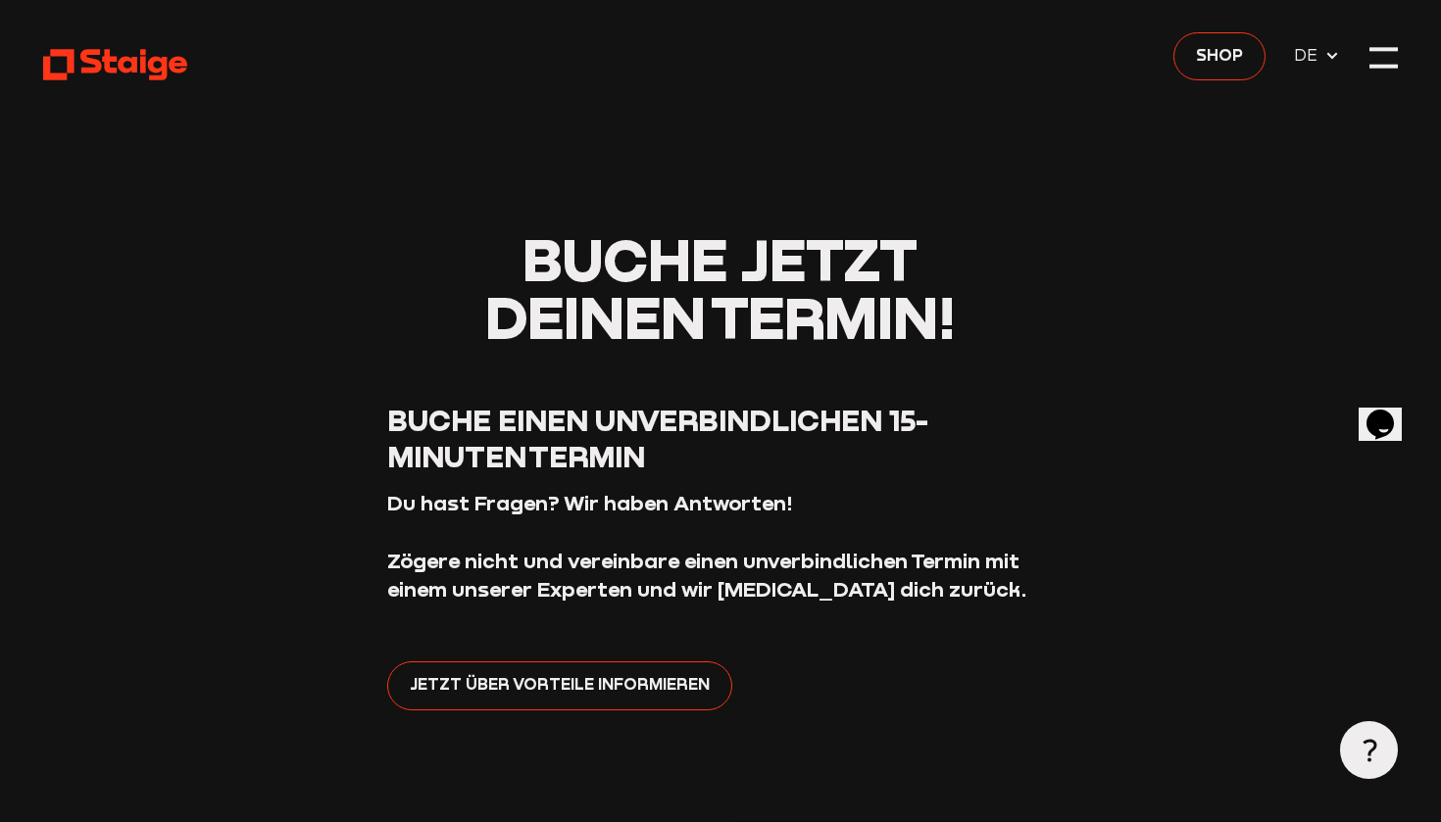
click at [145, 78] on icon at bounding box center [116, 65] width 147 height 36
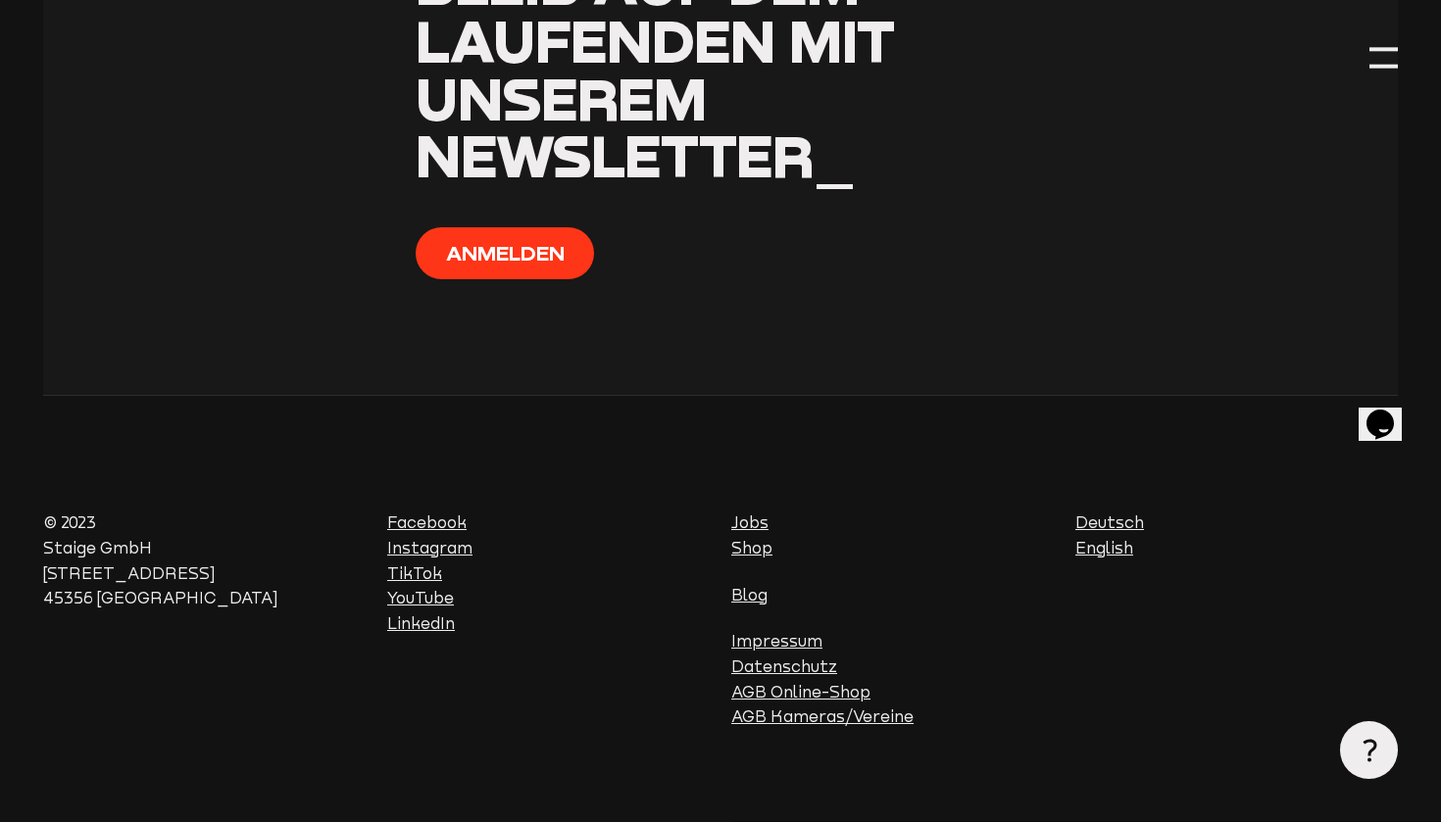
scroll to position [7487, 0]
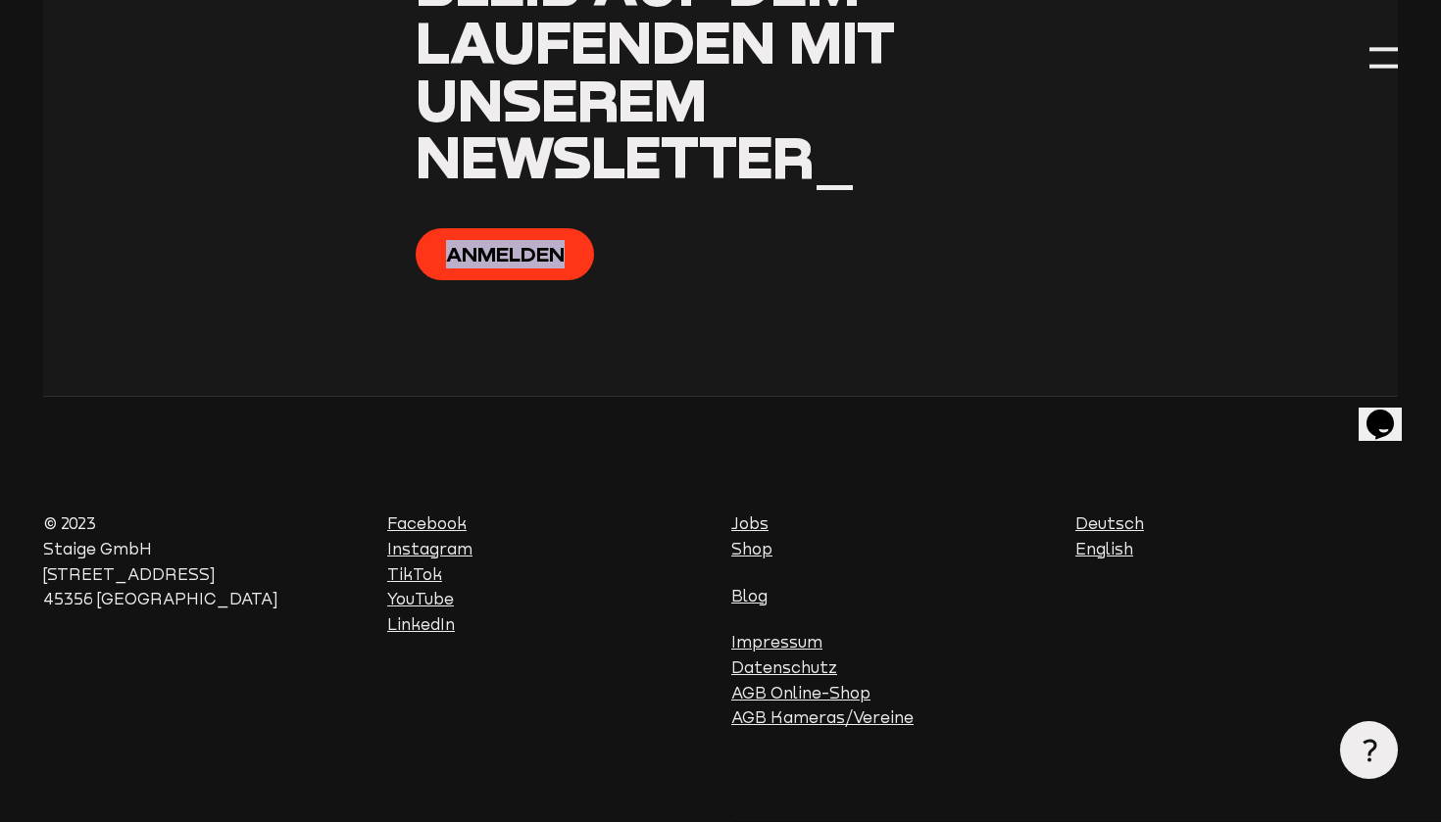
drag, startPoint x: 1440, startPoint y: 316, endPoint x: 1418, endPoint y: 176, distance: 140.9
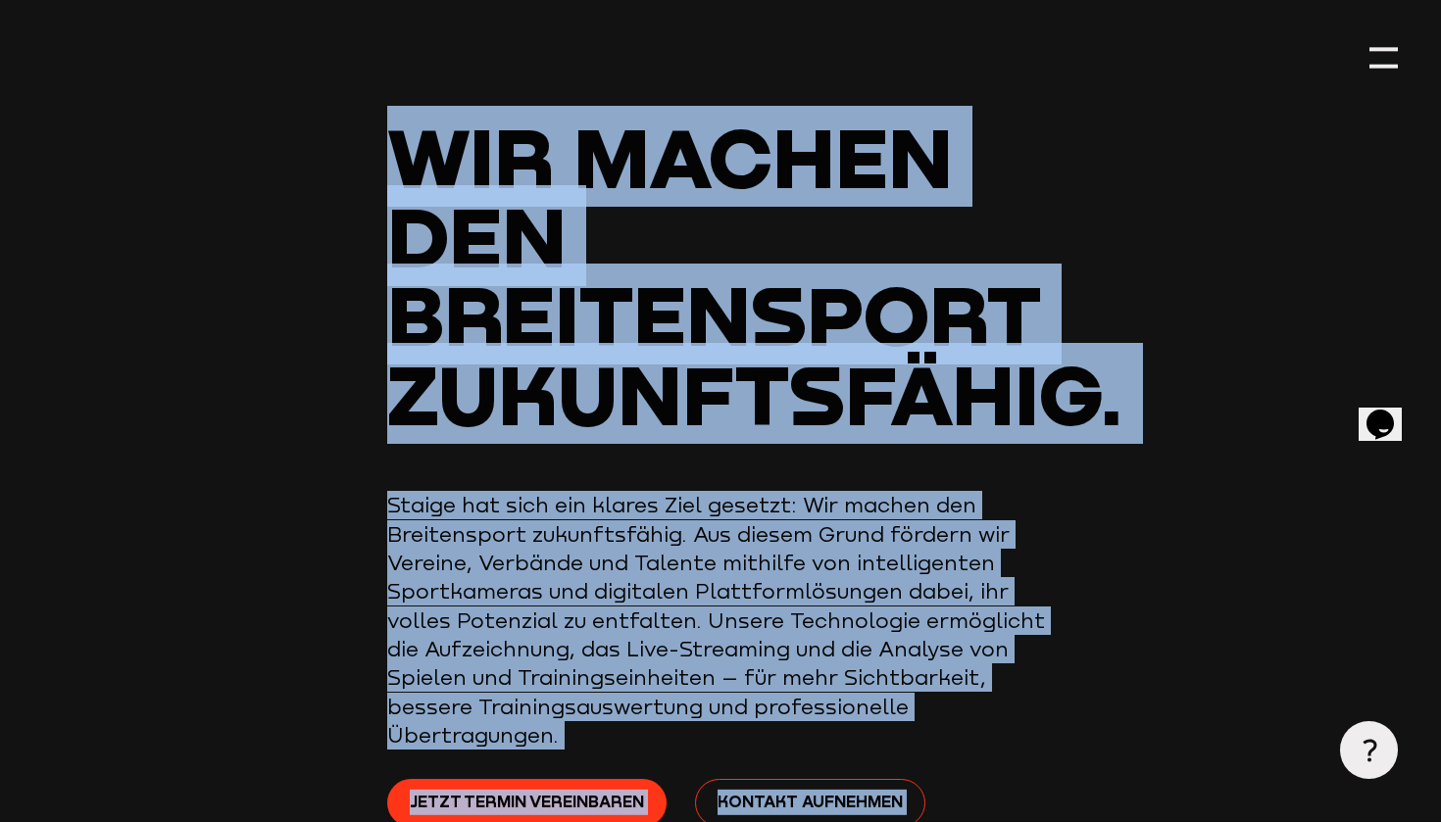
scroll to position [0, 0]
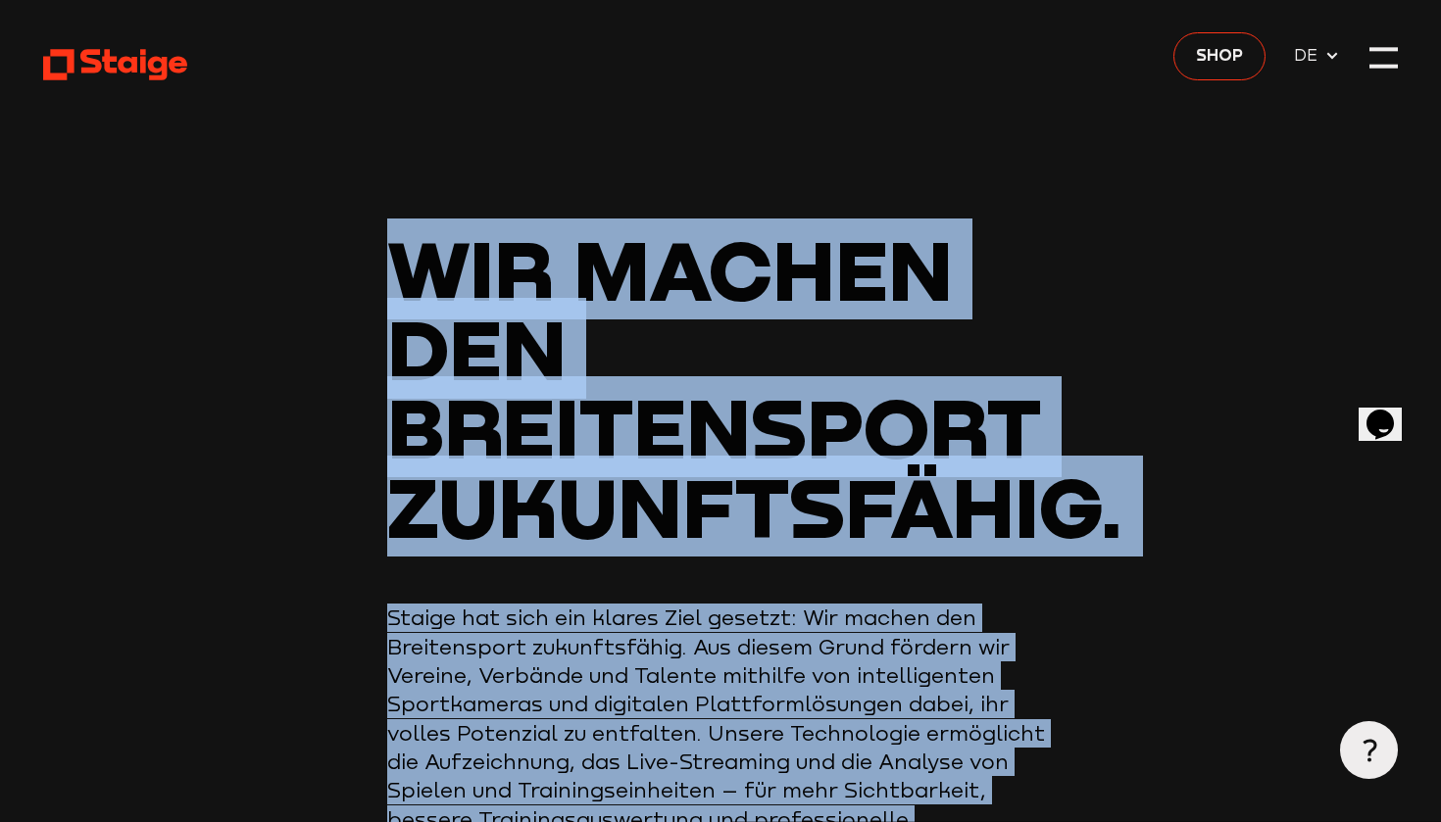
drag, startPoint x: 1437, startPoint y: 68, endPoint x: 1404, endPoint y: -41, distance: 113.8
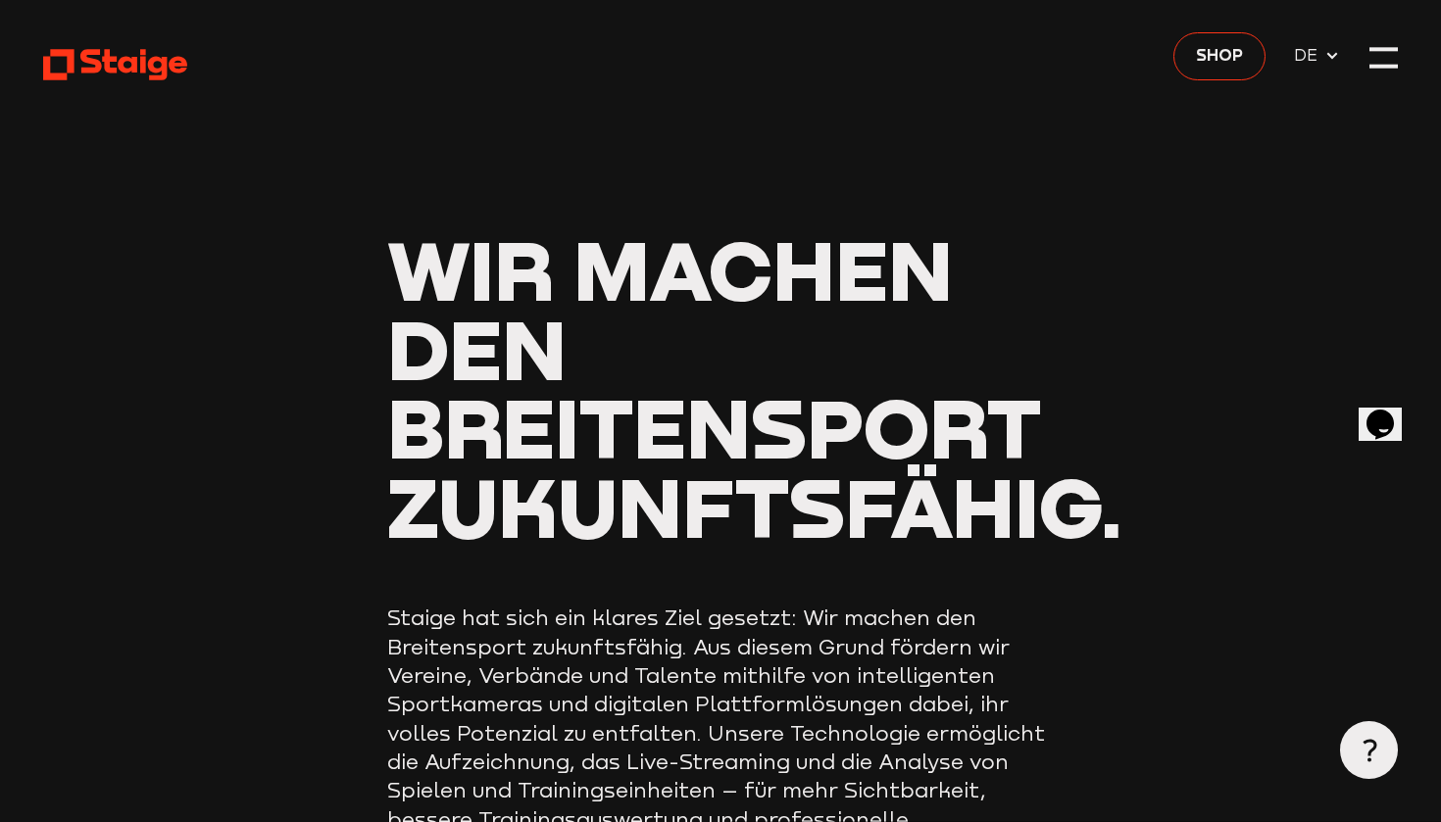
click at [1332, 175] on header "Wir machen den Breitensport zukunftsfähig. Staige hat sich ein klares Ziel gese…" at bounding box center [720, 542] width 1355 height 1084
click at [1388, 71] on div at bounding box center [1383, 57] width 28 height 28
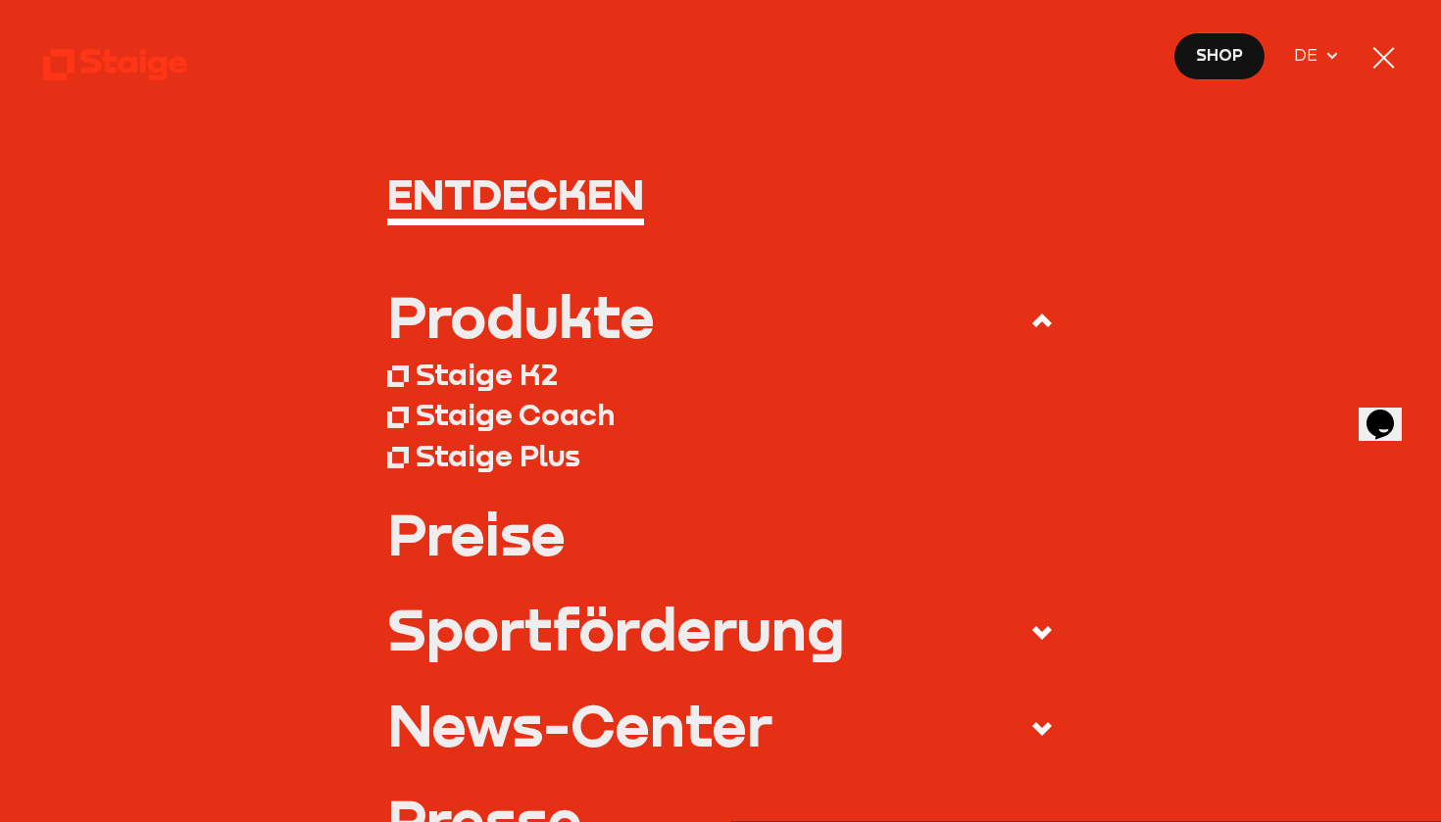
click at [559, 418] on div "Staige Coach" at bounding box center [515, 415] width 199 height 36
